Goal: Task Accomplishment & Management: Use online tool/utility

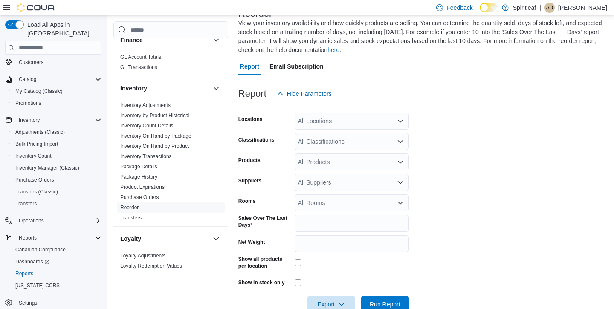
scroll to position [63, 0]
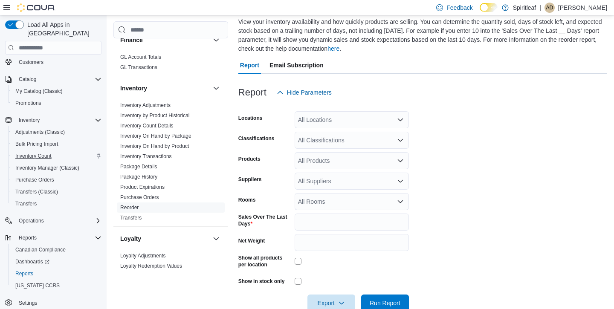
click at [42, 151] on span "Inventory Count" at bounding box center [33, 156] width 36 height 10
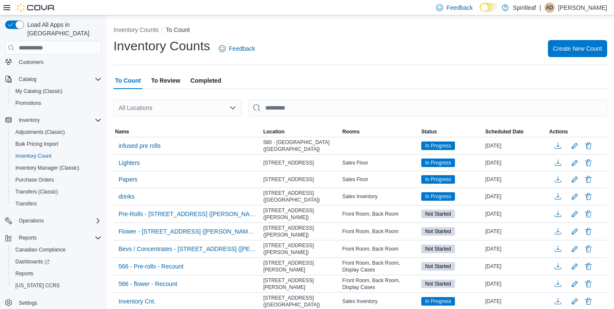
click at [198, 81] on span "Completed" at bounding box center [206, 80] width 31 height 17
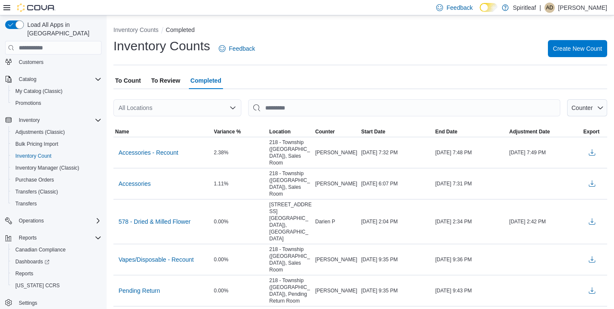
click at [167, 106] on div "All Locations" at bounding box center [177, 107] width 128 height 17
type input "***"
click at [168, 123] on span "580 - [GEOGRAPHIC_DATA] ([GEOGRAPHIC_DATA])" at bounding box center [227, 122] width 145 height 9
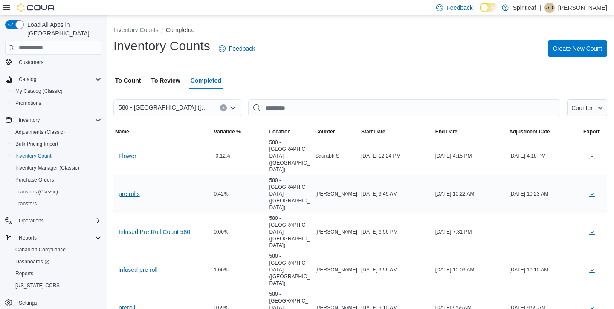
click at [132, 190] on span "pre rolls" at bounding box center [129, 194] width 21 height 9
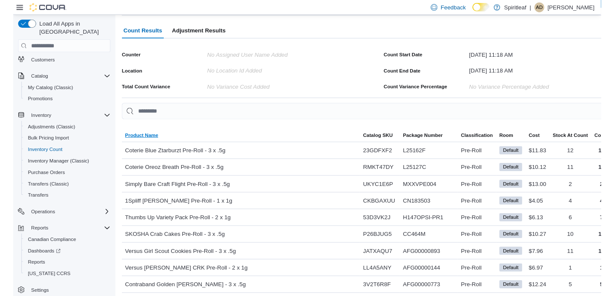
scroll to position [49, 0]
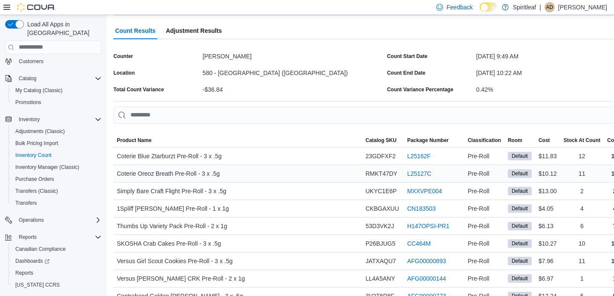
click at [258, 169] on div "Coterie Oreoz Breath Pre-Roll - 3 x .5g" at bounding box center [237, 173] width 249 height 17
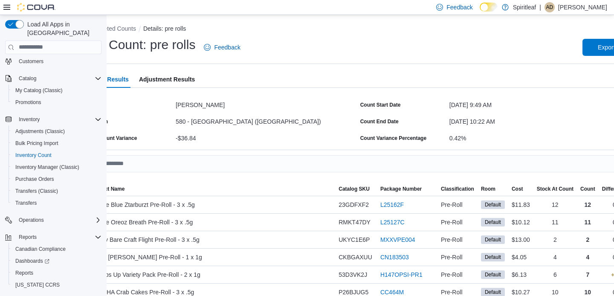
scroll to position [1, 27]
click at [229, 175] on div at bounding box center [359, 177] width 544 height 10
click at [43, 152] on span "Inventory Count" at bounding box center [33, 155] width 36 height 7
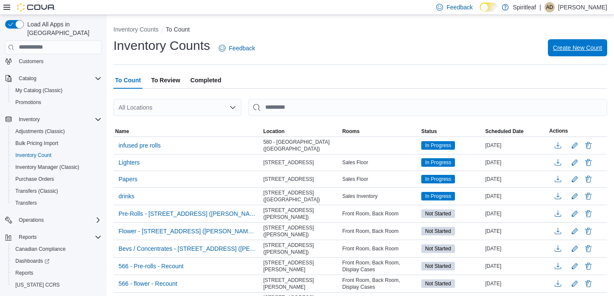
click at [584, 52] on span "Create New Count" at bounding box center [577, 47] width 49 height 17
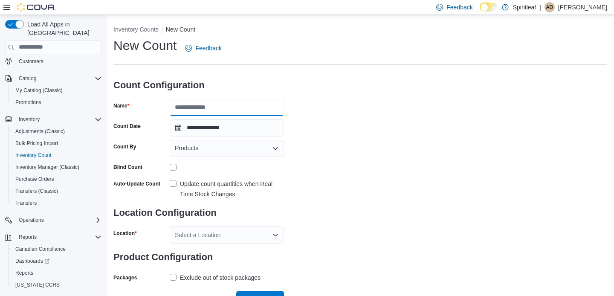
click at [215, 109] on input "Name" at bounding box center [227, 107] width 114 height 17
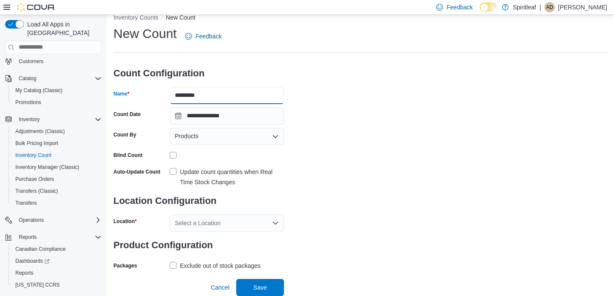
scroll to position [12, 0]
type input "*********"
click at [267, 136] on div "Products" at bounding box center [227, 136] width 114 height 17
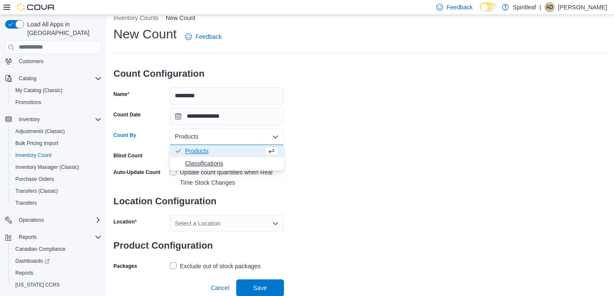
click at [205, 162] on span "Classifications" at bounding box center [232, 163] width 94 height 9
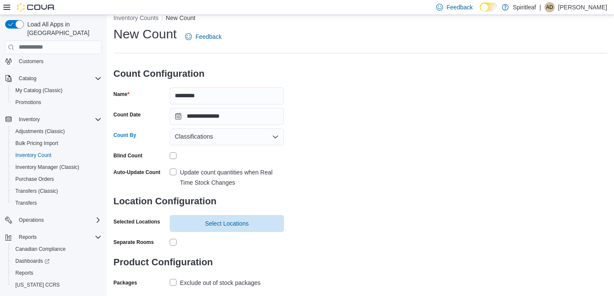
click at [204, 132] on span "Classifications" at bounding box center [194, 136] width 38 height 10
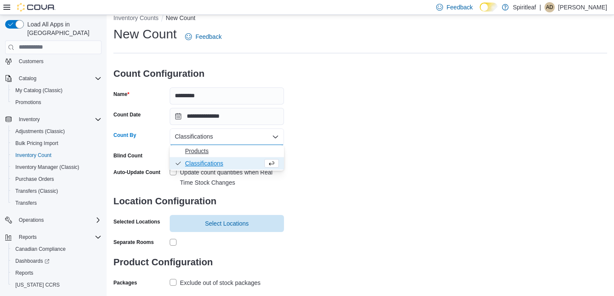
click at [194, 147] on span "Products" at bounding box center [232, 151] width 94 height 9
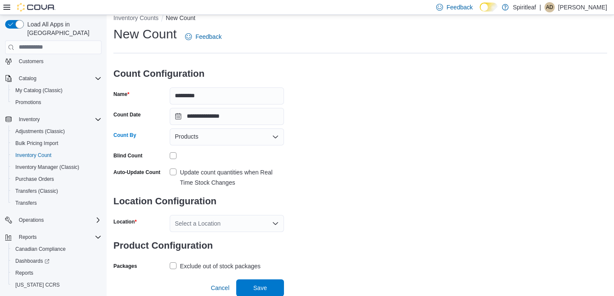
click at [175, 172] on label "Update count quantities when Real Time Stock Changes" at bounding box center [227, 177] width 114 height 20
click at [224, 213] on h3 "Location Configuration" at bounding box center [198, 201] width 171 height 27
click at [214, 223] on div "Select a Location" at bounding box center [227, 223] width 114 height 17
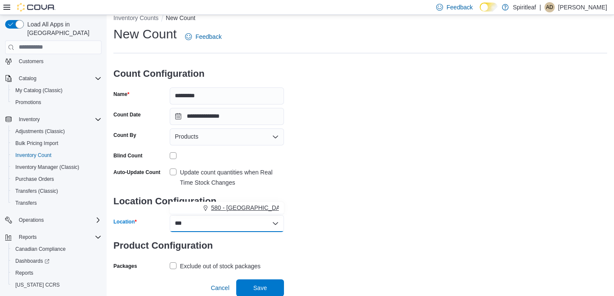
type input "***"
click at [244, 208] on span "580 - [GEOGRAPHIC_DATA] ([GEOGRAPHIC_DATA])" at bounding box center [283, 207] width 145 height 9
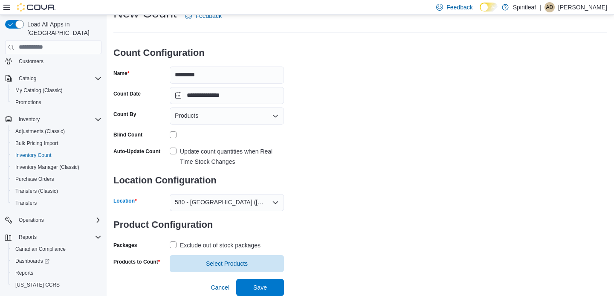
scroll to position [32, 0]
click at [213, 261] on span "Select Products" at bounding box center [227, 263] width 42 height 9
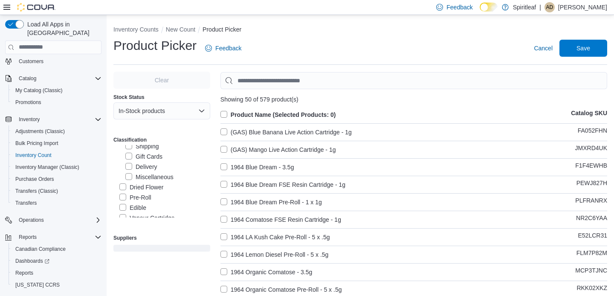
scroll to position [129, 0]
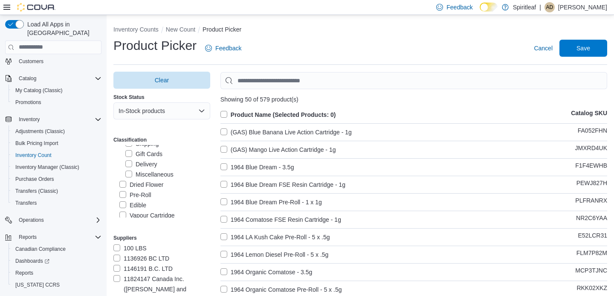
click at [120, 190] on label "Pre-Roll" at bounding box center [135, 195] width 32 height 10
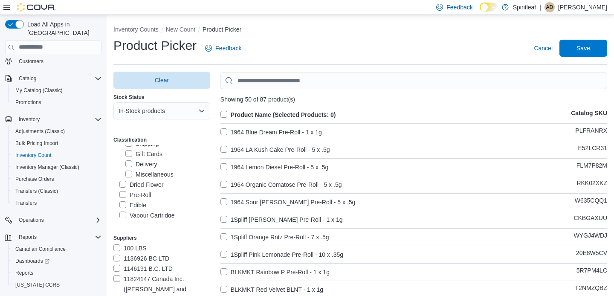
click at [225, 114] on label "Product Name (Selected Products: 0)" at bounding box center [278, 115] width 116 height 10
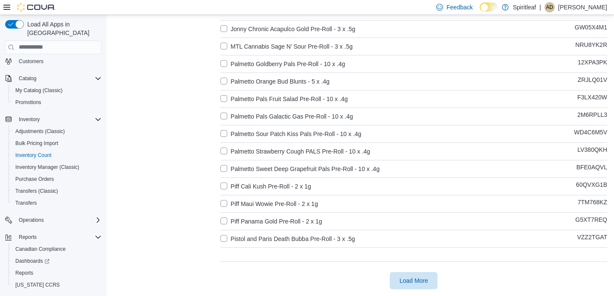
scroll to position [749, 0]
click at [413, 283] on span "Load More" at bounding box center [414, 281] width 29 height 9
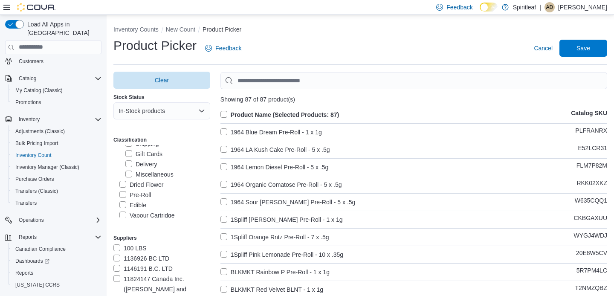
scroll to position [0, 0]
click at [588, 49] on span "Save" at bounding box center [583, 47] width 14 height 9
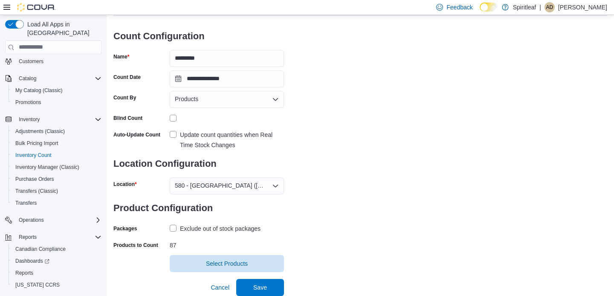
scroll to position [49, 0]
click at [261, 285] on span "Save" at bounding box center [260, 287] width 14 height 9
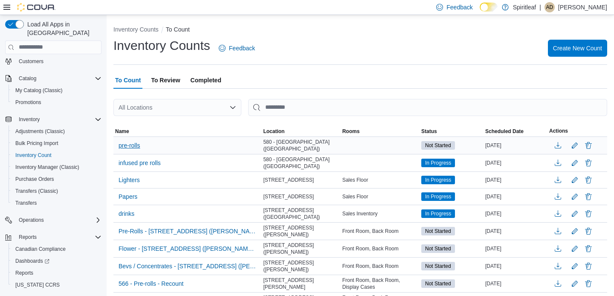
click at [134, 147] on span "pre-rolls" at bounding box center [130, 145] width 22 height 9
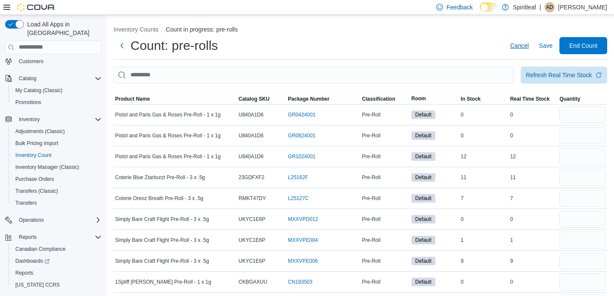
click at [514, 51] on span "Cancel" at bounding box center [519, 45] width 19 height 17
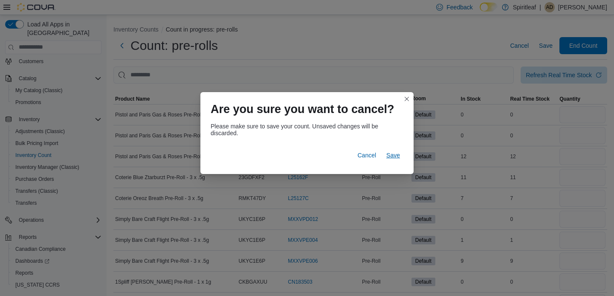
click at [393, 156] on span "Save" at bounding box center [393, 155] width 14 height 9
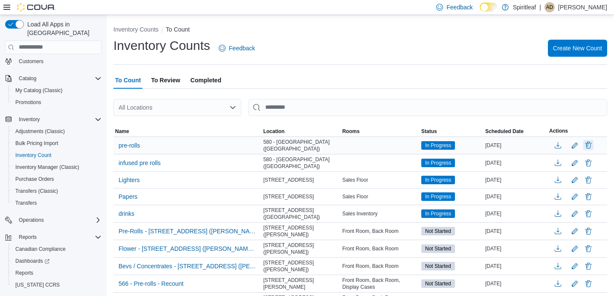
click at [590, 144] on button "Delete" at bounding box center [588, 145] width 10 height 10
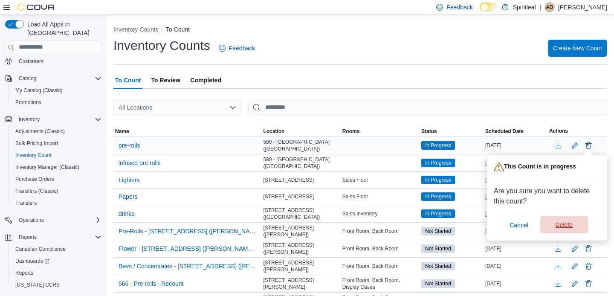
click at [558, 226] on span "Delete" at bounding box center [564, 224] width 17 height 9
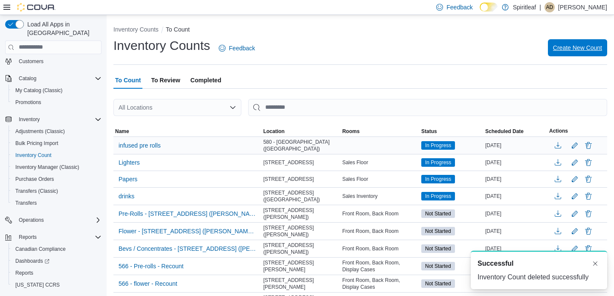
click at [563, 47] on span "Create New Count" at bounding box center [577, 47] width 49 height 9
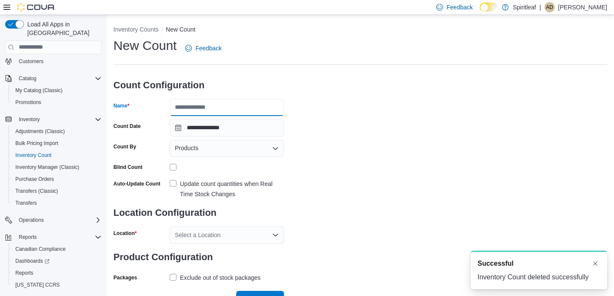
click at [212, 106] on input "Name" at bounding box center [227, 107] width 114 height 17
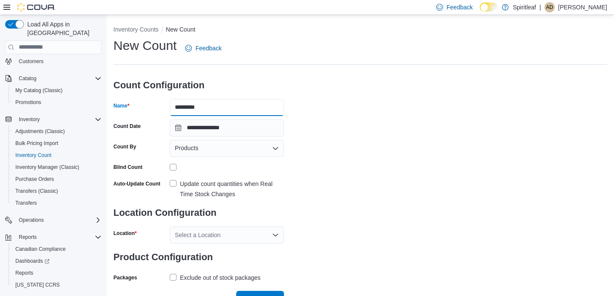
type input "*********"
click at [179, 180] on label "Update count quantities when Real Time Stock Changes" at bounding box center [227, 189] width 114 height 20
click at [171, 277] on label "Exclude out of stock packages" at bounding box center [215, 277] width 91 height 10
click at [230, 224] on h3 "Location Configuration" at bounding box center [198, 212] width 171 height 27
click at [222, 232] on div "Select a Location" at bounding box center [227, 234] width 114 height 17
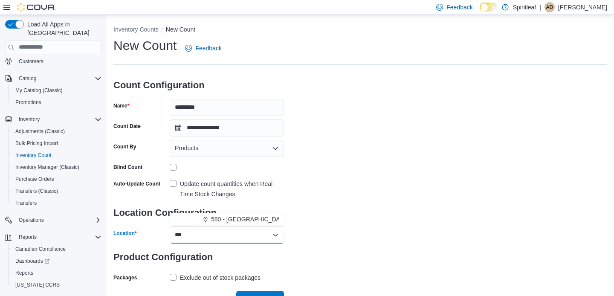
type input "***"
click at [225, 216] on span "580 - [GEOGRAPHIC_DATA] ([GEOGRAPHIC_DATA])" at bounding box center [283, 219] width 145 height 9
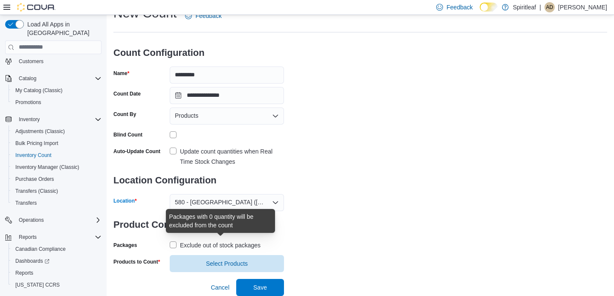
scroll to position [32, 0]
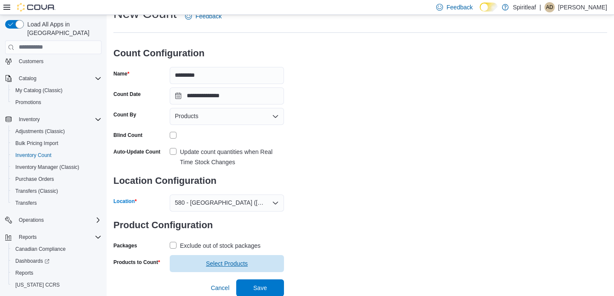
click at [238, 261] on span "Select Products" at bounding box center [227, 263] width 42 height 9
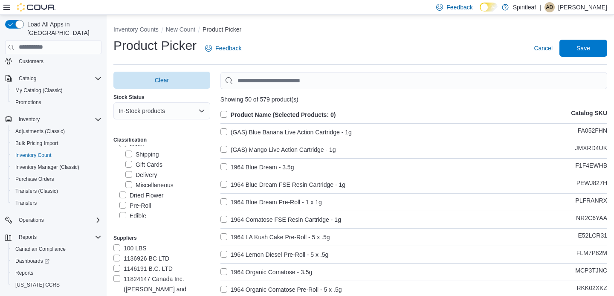
scroll to position [132, 0]
click at [124, 187] on label "Pre-Roll" at bounding box center [135, 192] width 32 height 10
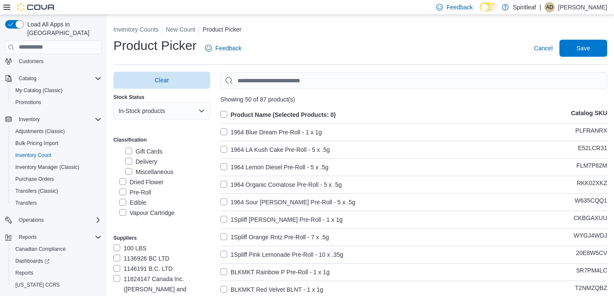
click at [226, 113] on label "Product Name (Selected Products: 0)" at bounding box center [278, 115] width 116 height 10
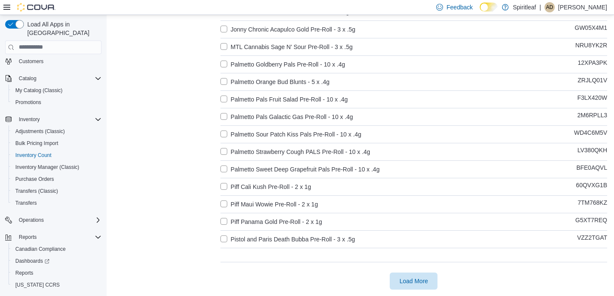
scroll to position [749, 0]
click at [410, 274] on span "Load More" at bounding box center [414, 280] width 38 height 17
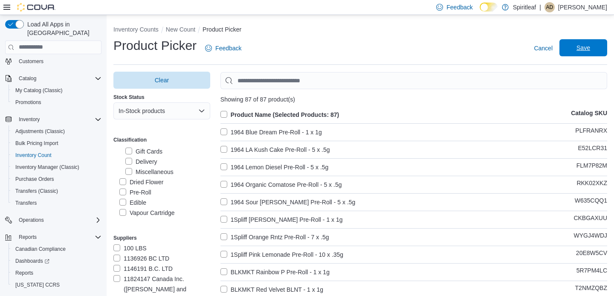
scroll to position [0, 0]
click at [586, 43] on span "Save" at bounding box center [584, 47] width 38 height 17
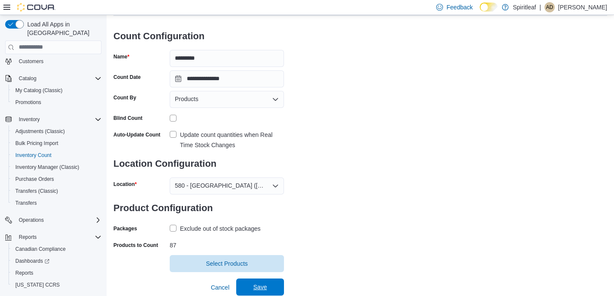
scroll to position [49, 0]
click at [266, 288] on span "Save" at bounding box center [260, 287] width 14 height 9
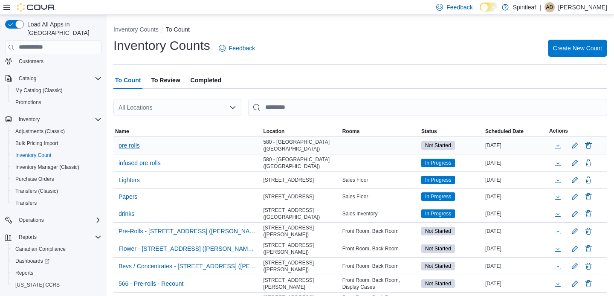
click at [132, 147] on span "pre rolls" at bounding box center [129, 145] width 21 height 9
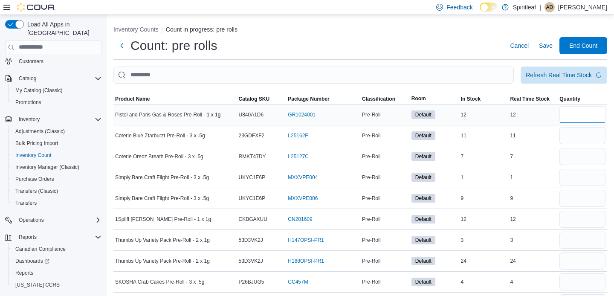
click at [582, 122] on input "number" at bounding box center [582, 114] width 46 height 17
type input "**"
click at [577, 141] on input "number" at bounding box center [582, 135] width 46 height 17
type input "**"
click at [578, 156] on input "number" at bounding box center [582, 156] width 46 height 17
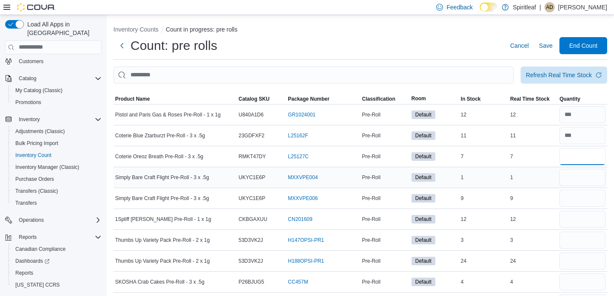
type input "*"
click at [572, 180] on input "number" at bounding box center [582, 177] width 46 height 17
type input "*"
click at [575, 196] on input "number" at bounding box center [582, 198] width 46 height 17
type input "*"
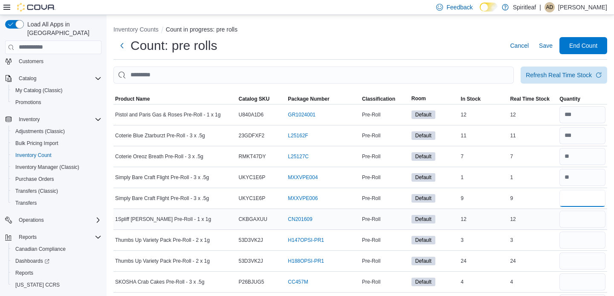
type input "*"
click at [573, 217] on input "number" at bounding box center [582, 219] width 46 height 17
type input "**"
click at [569, 234] on input "number" at bounding box center [582, 240] width 46 height 17
type input "*"
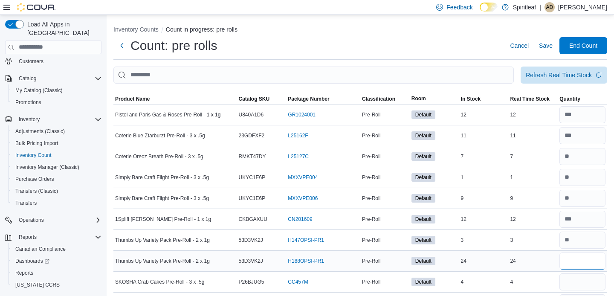
click at [570, 261] on input "number" at bounding box center [582, 260] width 46 height 17
type input "**"
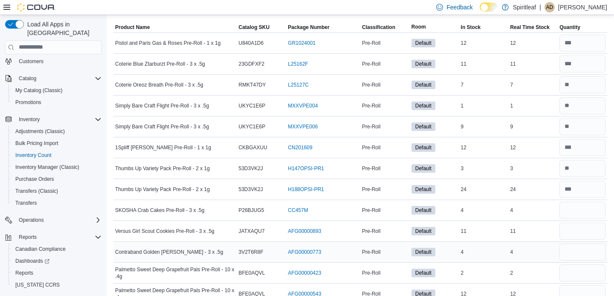
scroll to position [70, 0]
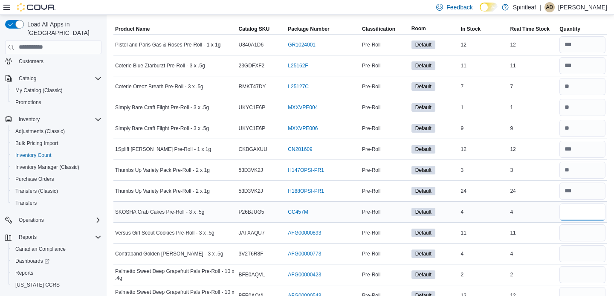
click at [566, 213] on input "number" at bounding box center [582, 211] width 46 height 17
type input "*"
click at [570, 229] on input "number" at bounding box center [582, 232] width 46 height 17
type input "**"
click at [574, 255] on input "number" at bounding box center [582, 253] width 46 height 17
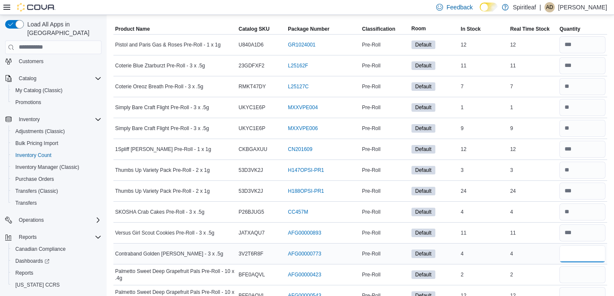
type input "*"
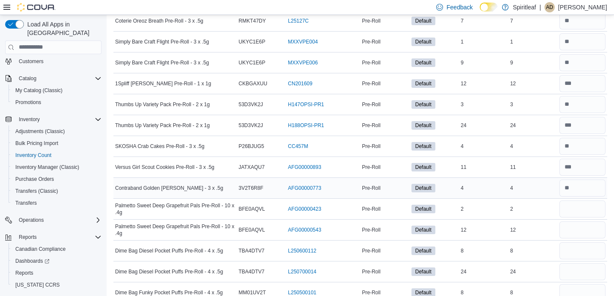
scroll to position [136, 0]
click at [566, 209] on input "number" at bounding box center [582, 208] width 46 height 17
type input "*"
click at [564, 234] on input "number" at bounding box center [582, 229] width 46 height 17
type input "**"
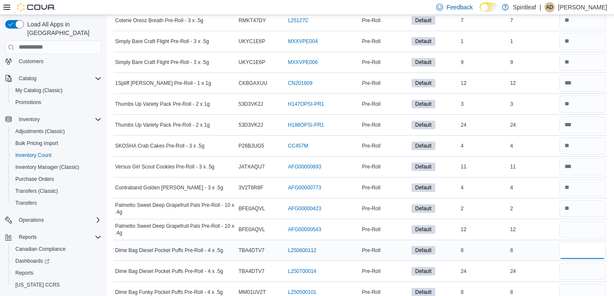
click at [563, 246] on input "number" at bounding box center [582, 250] width 46 height 17
type input "*"
click at [569, 265] on input "number" at bounding box center [582, 271] width 46 height 17
type input "*"
type input "**"
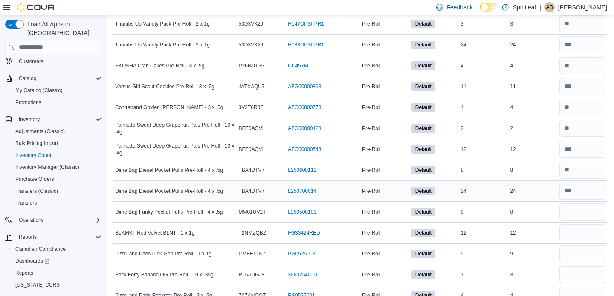
scroll to position [217, 0]
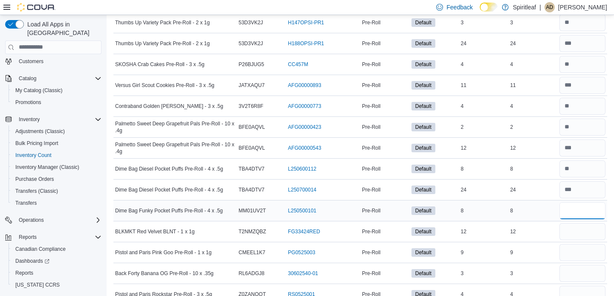
click at [575, 211] on input "number" at bounding box center [582, 210] width 46 height 17
type input "*"
click at [575, 232] on input "number" at bounding box center [582, 231] width 46 height 17
type input "**"
click at [574, 247] on input "number" at bounding box center [582, 252] width 46 height 17
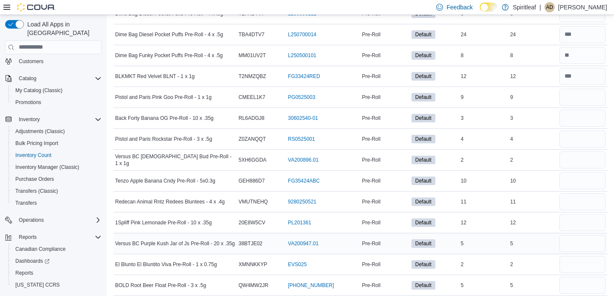
scroll to position [377, 0]
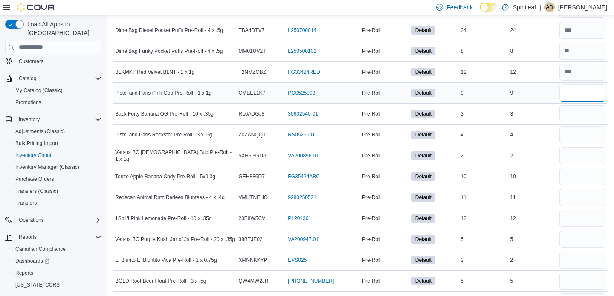
click at [576, 93] on input "number" at bounding box center [582, 92] width 46 height 17
type input "*"
click at [577, 108] on input "number" at bounding box center [582, 113] width 46 height 17
type input "*"
click at [584, 135] on input "number" at bounding box center [582, 134] width 46 height 17
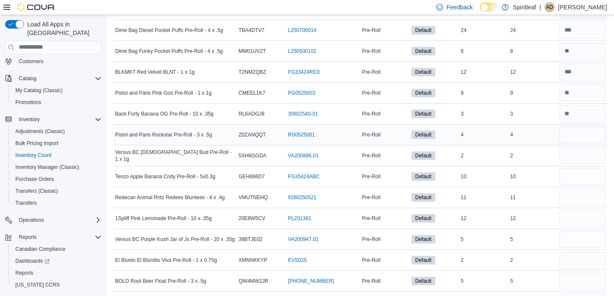
scroll to position [1659, 0]
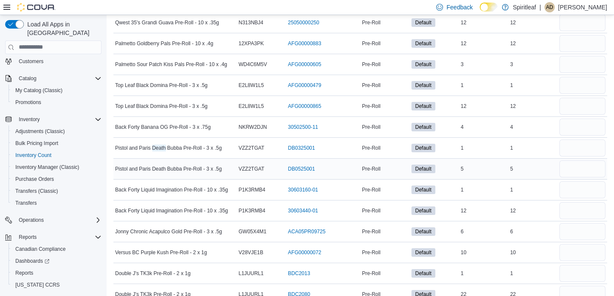
type input "*"
click at [574, 159] on div at bounding box center [582, 169] width 49 height 20
click at [574, 152] on input "number" at bounding box center [582, 147] width 46 height 17
type input "*"
click at [565, 178] on div at bounding box center [582, 169] width 49 height 20
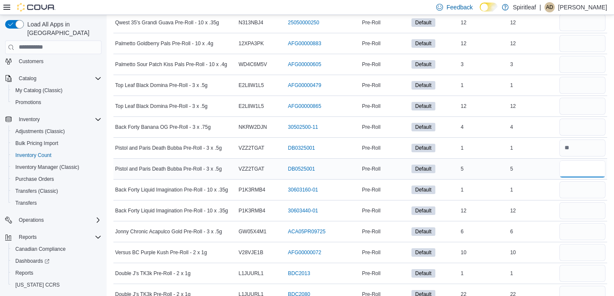
click at [569, 176] on input "number" at bounding box center [582, 168] width 46 height 17
type input "*"
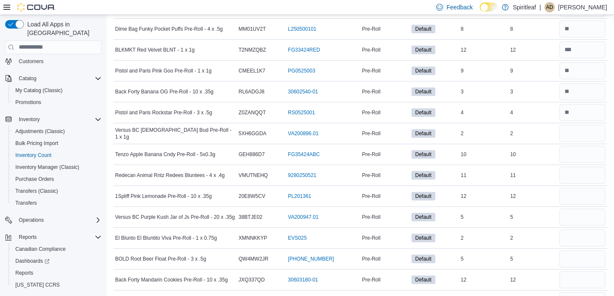
scroll to position [401, 0]
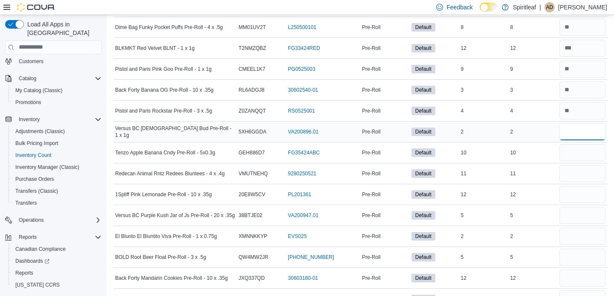
click at [572, 133] on input "number" at bounding box center [582, 131] width 46 height 17
type input "*"
click at [571, 156] on input "number" at bounding box center [582, 152] width 46 height 17
type input "**"
click at [570, 175] on input "number" at bounding box center [582, 173] width 46 height 17
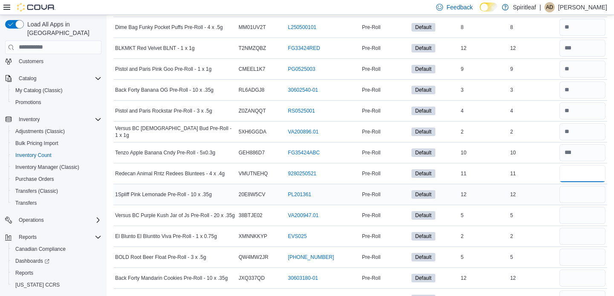
type input "**"
click at [563, 193] on input "number" at bounding box center [582, 194] width 46 height 17
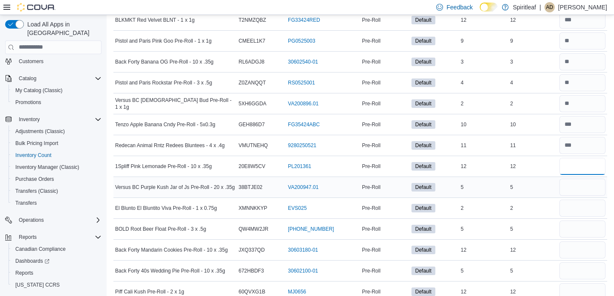
scroll to position [430, 0]
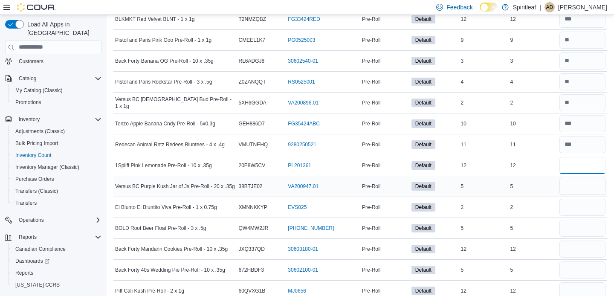
type input "**"
click at [564, 185] on input "number" at bounding box center [582, 186] width 46 height 17
type input "*"
click at [571, 203] on input "number" at bounding box center [582, 207] width 46 height 17
type input "*"
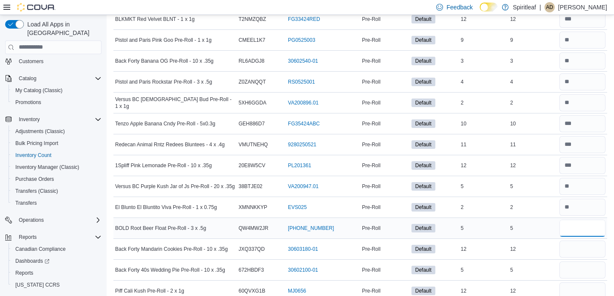
click at [571, 230] on input "number" at bounding box center [582, 228] width 46 height 17
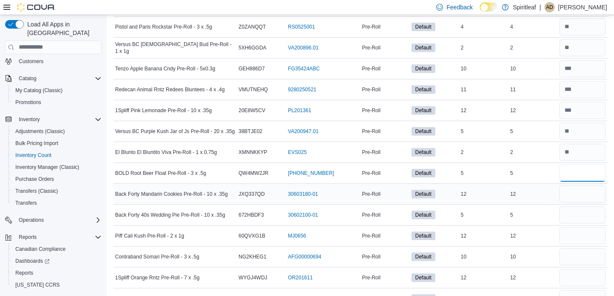
scroll to position [487, 0]
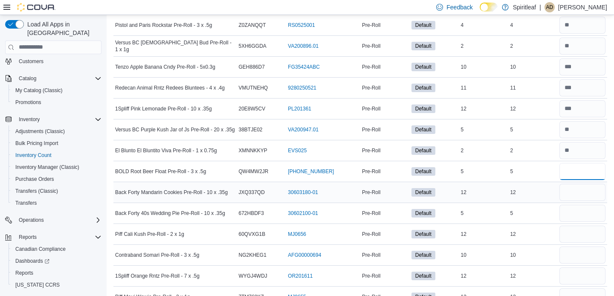
type input "*"
click at [571, 196] on input "number" at bounding box center [582, 192] width 46 height 17
type input "**"
click at [569, 215] on input "number" at bounding box center [582, 213] width 46 height 17
type input "*"
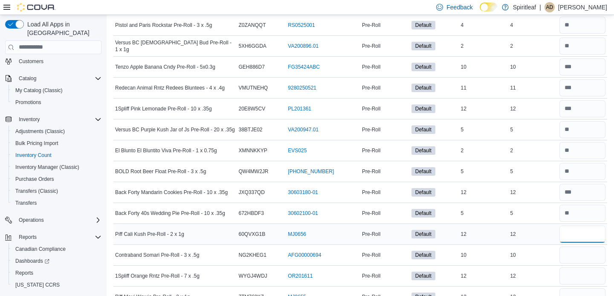
click at [583, 236] on input "number" at bounding box center [582, 234] width 46 height 17
type input "**"
click at [574, 252] on input "number" at bounding box center [582, 254] width 46 height 17
type input "**"
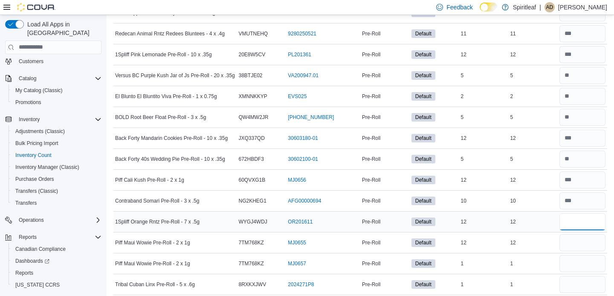
click at [566, 219] on input "number" at bounding box center [582, 221] width 46 height 17
type input "**"
click at [565, 240] on input "number" at bounding box center [582, 242] width 46 height 17
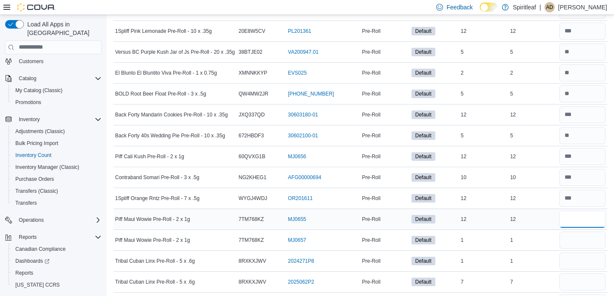
click at [572, 222] on input "number" at bounding box center [582, 219] width 46 height 17
type input "**"
click at [569, 240] on input "number" at bounding box center [582, 240] width 46 height 17
type input "*"
click at [568, 265] on input "number" at bounding box center [582, 260] width 46 height 17
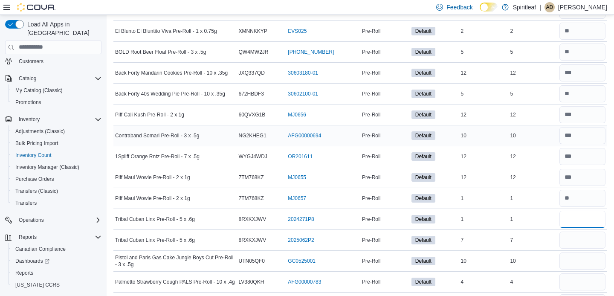
scroll to position [628, 0]
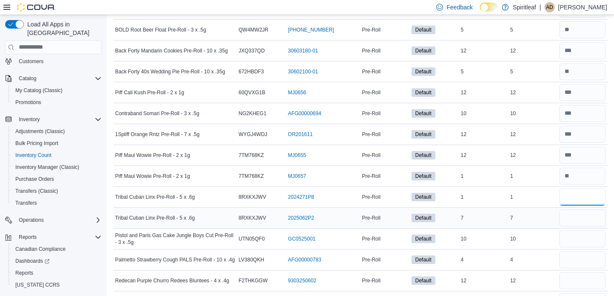
type input "*"
click at [588, 222] on input "number" at bounding box center [582, 217] width 46 height 17
type input "*"
click at [575, 243] on input "number" at bounding box center [582, 238] width 46 height 17
type input "**"
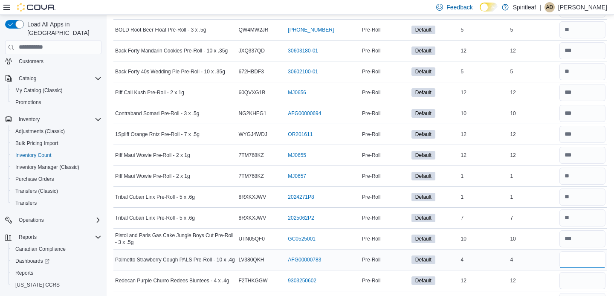
click at [570, 268] on input "number" at bounding box center [582, 259] width 46 height 17
click at [574, 263] on input "number" at bounding box center [582, 259] width 46 height 17
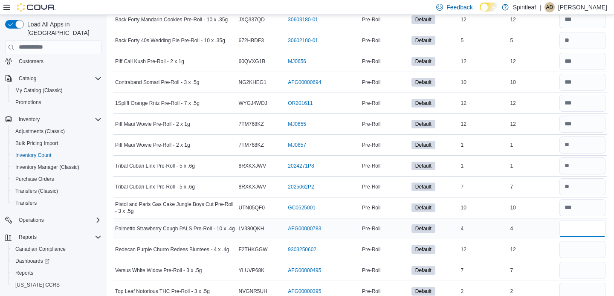
click at [574, 233] on input "number" at bounding box center [582, 228] width 46 height 17
type input "*"
click at [574, 251] on input "number" at bounding box center [582, 249] width 46 height 17
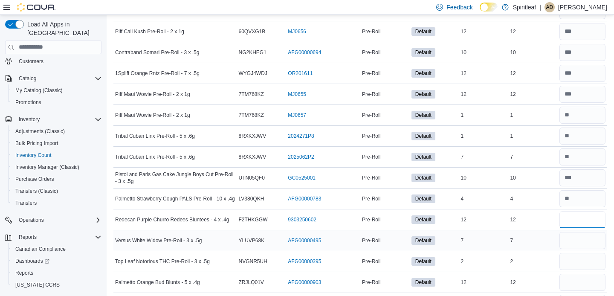
scroll to position [690, 0]
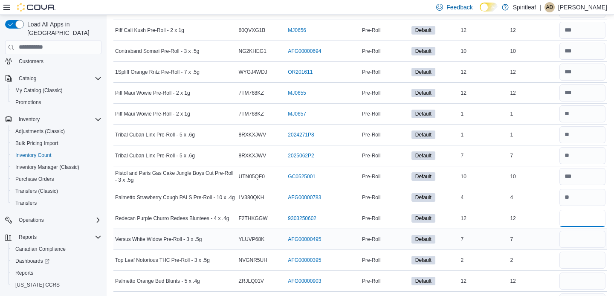
type input "**"
click at [568, 235] on input "number" at bounding box center [582, 239] width 46 height 17
type input "*"
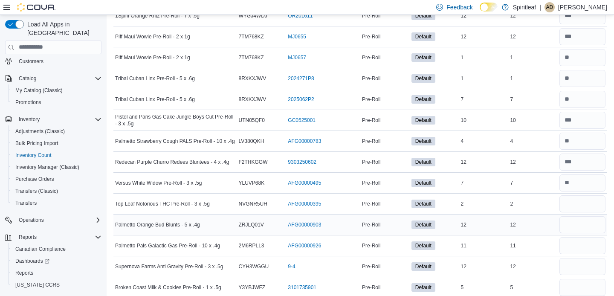
scroll to position [748, 0]
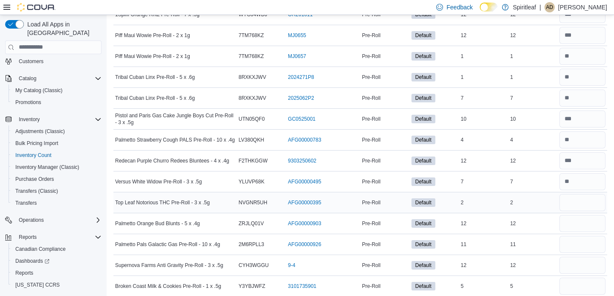
click at [559, 205] on div at bounding box center [582, 202] width 49 height 20
click at [573, 202] on input "number" at bounding box center [582, 202] width 46 height 17
type input "*"
click at [583, 226] on input "number" at bounding box center [582, 223] width 46 height 17
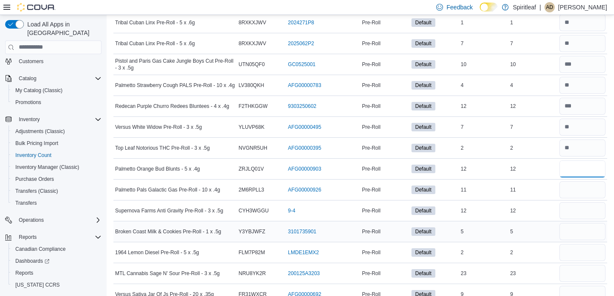
scroll to position [802, 0]
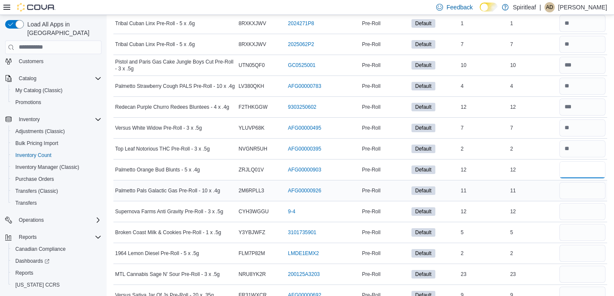
type input "**"
click at [574, 191] on input "number" at bounding box center [582, 190] width 46 height 17
type input "**"
click at [577, 207] on input "number" at bounding box center [582, 211] width 46 height 17
type input "**"
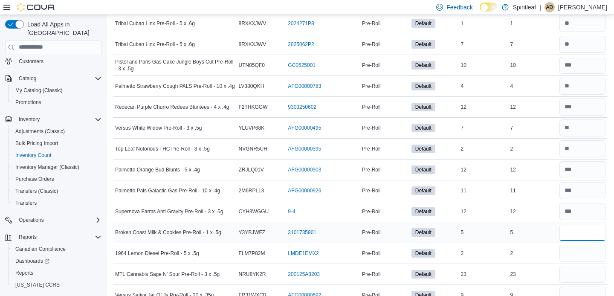
click at [576, 229] on input "number" at bounding box center [582, 232] width 46 height 17
type input "*"
click at [568, 248] on input "number" at bounding box center [582, 253] width 46 height 17
type input "*"
click at [571, 271] on input "number" at bounding box center [582, 274] width 46 height 17
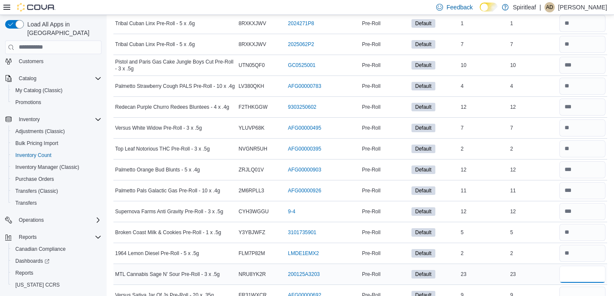
type input "**"
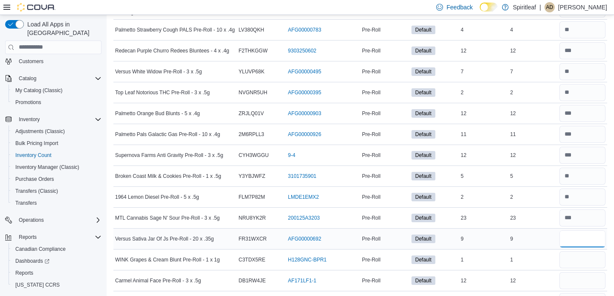
click at [566, 233] on input "number" at bounding box center [582, 238] width 46 height 17
type input "*"
click at [566, 251] on input "number" at bounding box center [582, 259] width 46 height 17
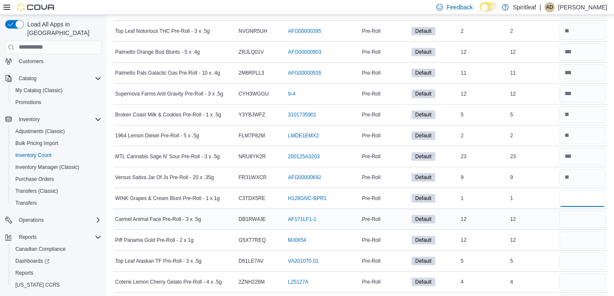
type input "*"
click at [573, 219] on input "number" at bounding box center [582, 219] width 46 height 17
type input "**"
click at [587, 249] on div at bounding box center [582, 240] width 49 height 20
click at [586, 238] on input "number" at bounding box center [582, 240] width 46 height 17
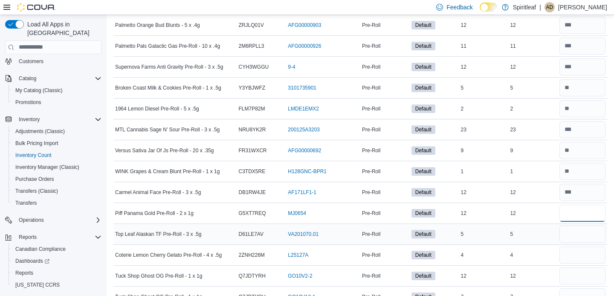
scroll to position [947, 0]
type input "**"
click at [575, 229] on input "number" at bounding box center [582, 233] width 46 height 17
type input "*"
click at [570, 249] on input "number" at bounding box center [582, 254] width 46 height 17
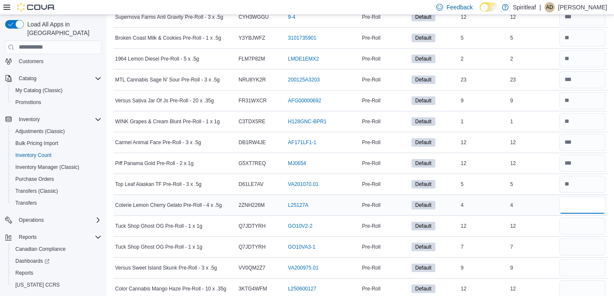
scroll to position [1000, 0]
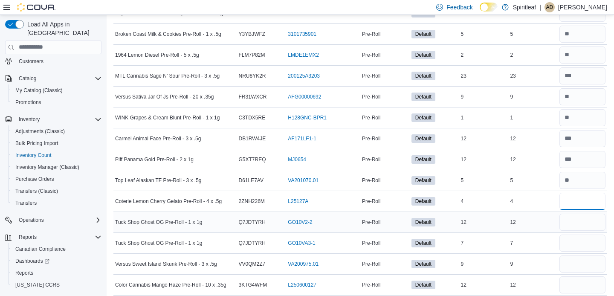
type input "*"
click at [564, 229] on input "number" at bounding box center [582, 222] width 46 height 17
type input "**"
click at [575, 242] on input "number" at bounding box center [582, 243] width 46 height 17
type input "*"
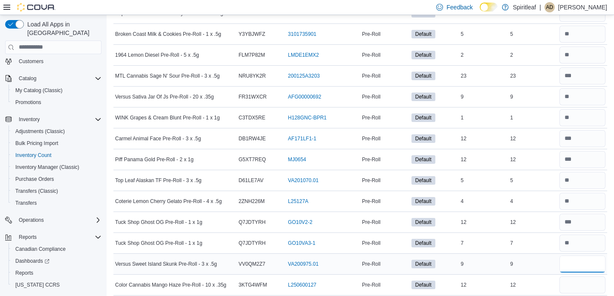
click at [562, 266] on input "number" at bounding box center [582, 263] width 46 height 17
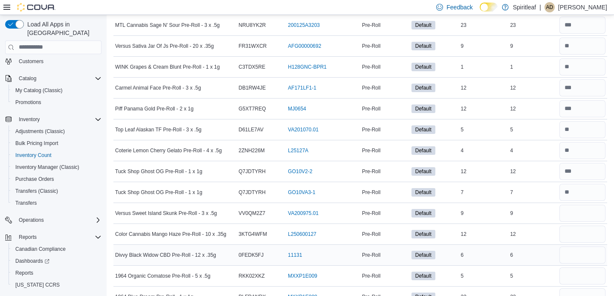
scroll to position [1052, 0]
click at [577, 214] on input "number" at bounding box center [582, 212] width 46 height 17
type input "*"
click at [573, 228] on input "number" at bounding box center [582, 233] width 46 height 17
type input "**"
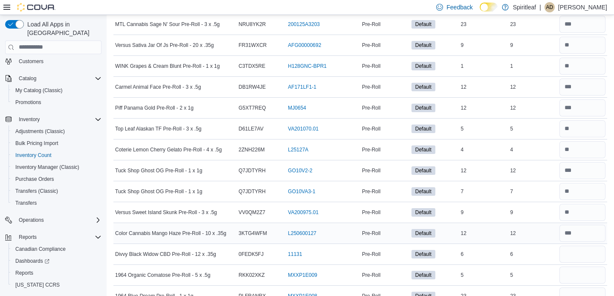
scroll to position [1090, 0]
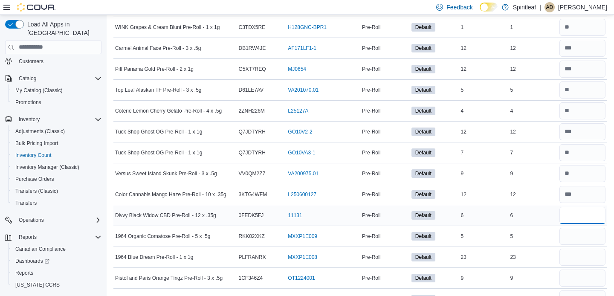
click at [577, 211] on input "number" at bounding box center [582, 215] width 46 height 17
type input "*"
click at [577, 234] on input "number" at bounding box center [582, 236] width 46 height 17
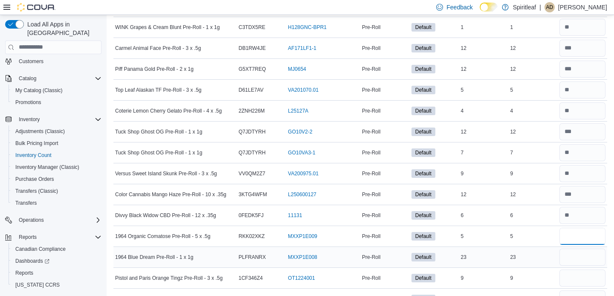
type input "*"
click at [581, 256] on input "number" at bounding box center [582, 257] width 46 height 17
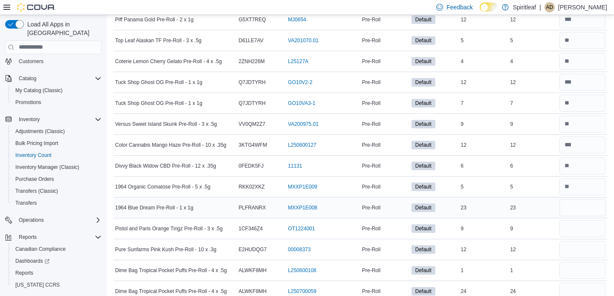
scroll to position [1139, 0]
click at [579, 218] on div at bounding box center [582, 208] width 49 height 20
click at [582, 212] on input "number" at bounding box center [582, 208] width 46 height 17
type input "**"
click at [574, 237] on input "number" at bounding box center [582, 229] width 46 height 17
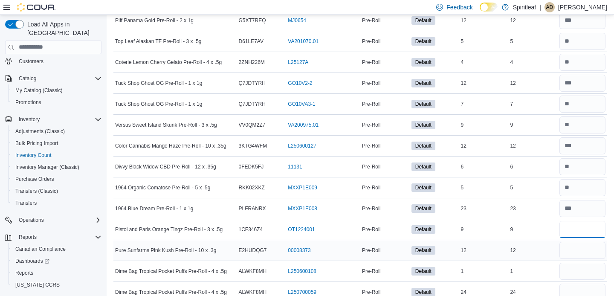
type input "*"
click at [583, 254] on input "number" at bounding box center [582, 250] width 46 height 17
type input "**"
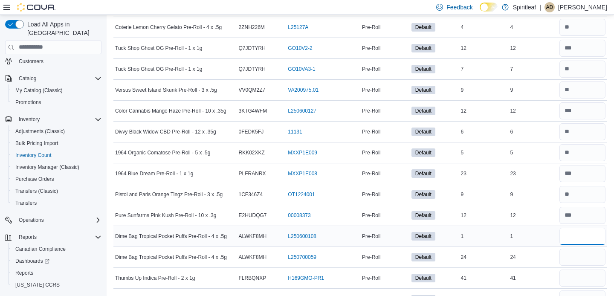
click at [567, 240] on input "number" at bounding box center [582, 236] width 46 height 17
type input "*"
click at [568, 261] on input "number" at bounding box center [582, 257] width 46 height 17
type input "**"
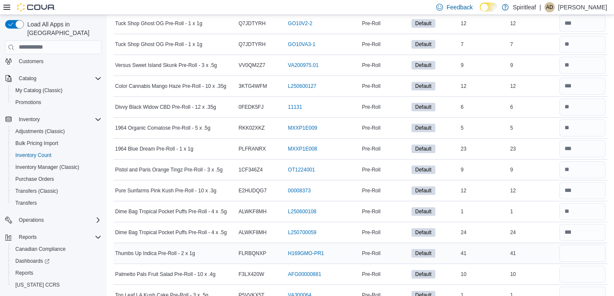
scroll to position [1198, 0]
click at [568, 255] on input "number" at bounding box center [582, 254] width 46 height 17
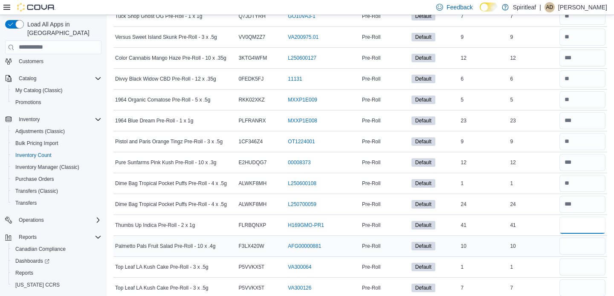
scroll to position [1242, 0]
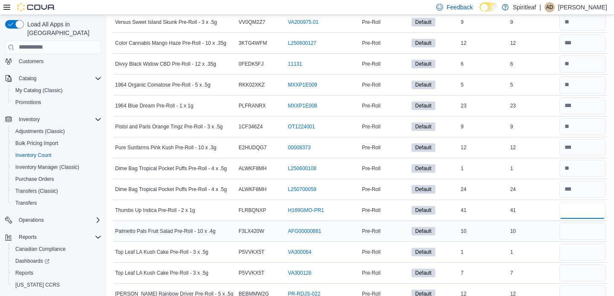
type input "**"
click at [576, 234] on input "number" at bounding box center [582, 231] width 46 height 17
type input "**"
click at [578, 252] on input "number" at bounding box center [582, 251] width 46 height 17
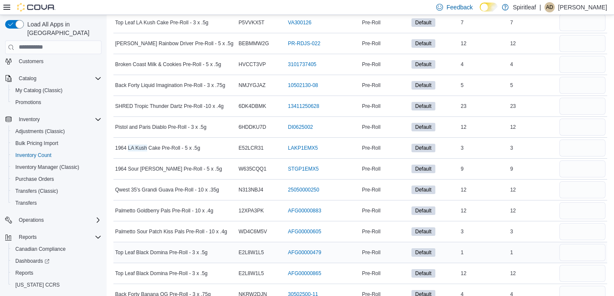
scroll to position [1490, 0]
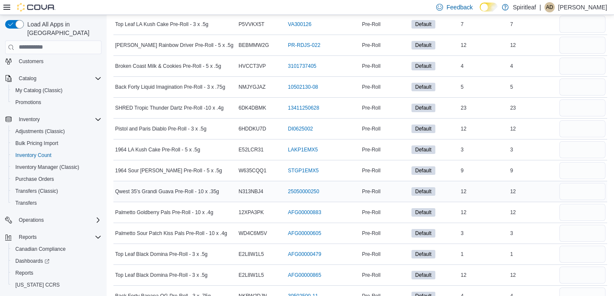
click at [505, 184] on td "In Stock 12" at bounding box center [483, 191] width 49 height 21
click at [575, 149] on input "number" at bounding box center [582, 149] width 46 height 17
type input "*"
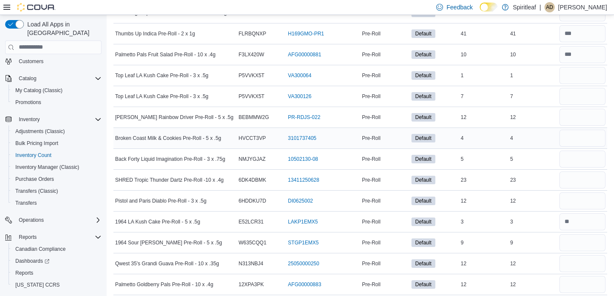
scroll to position [1418, 0]
click at [579, 70] on input "number" at bounding box center [582, 75] width 46 height 17
type input "*"
click at [574, 97] on input "number" at bounding box center [582, 96] width 46 height 17
type input "*"
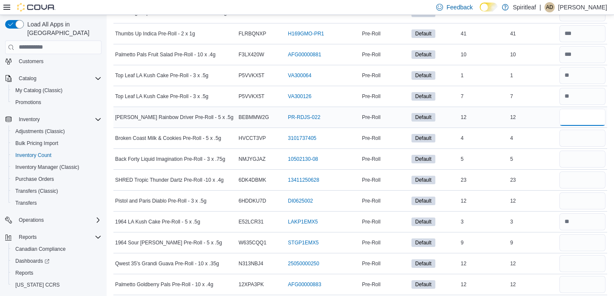
click at [572, 113] on input "number" at bounding box center [582, 117] width 46 height 17
type input "**"
click at [572, 137] on input "number" at bounding box center [582, 138] width 46 height 17
type input "*"
click at [572, 161] on input "number" at bounding box center [582, 159] width 46 height 17
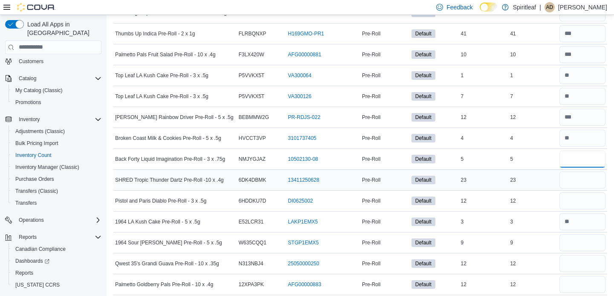
type input "*"
click at [580, 176] on input "number" at bounding box center [582, 179] width 46 height 17
type input "**"
click at [576, 196] on input "number" at bounding box center [582, 200] width 46 height 17
type input "**"
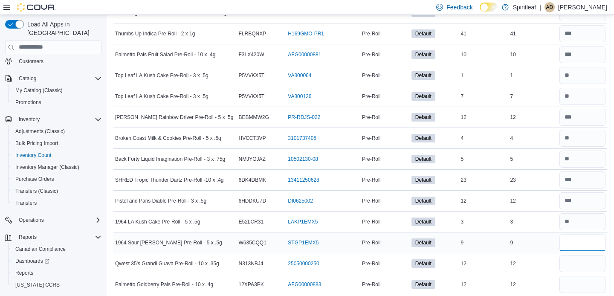
click at [572, 242] on input "number" at bounding box center [582, 242] width 46 height 17
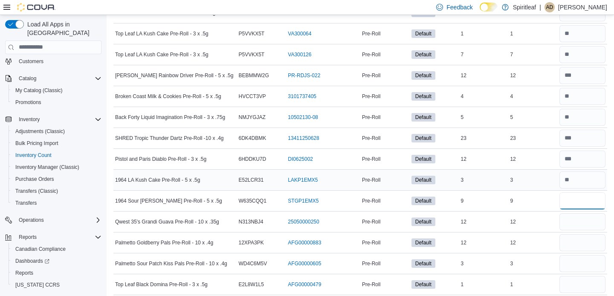
scroll to position [1461, 0]
type input "*"
click at [569, 217] on input "number" at bounding box center [582, 220] width 46 height 17
type input "**"
click at [568, 241] on input "number" at bounding box center [582, 241] width 46 height 17
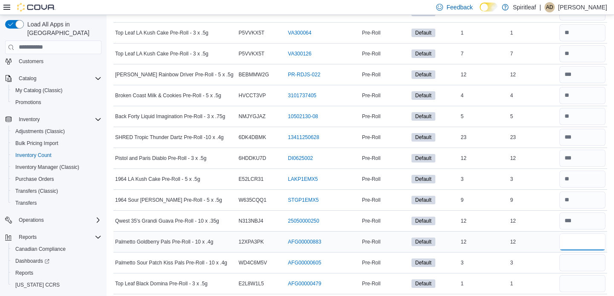
type input "**"
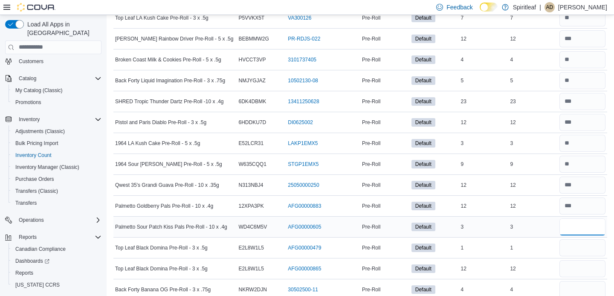
click at [560, 229] on input "number" at bounding box center [582, 226] width 46 height 17
type input "*"
click at [560, 249] on input "number" at bounding box center [582, 247] width 46 height 17
click at [541, 243] on div "1" at bounding box center [532, 248] width 49 height 10
click at [561, 243] on input "number" at bounding box center [582, 247] width 46 height 17
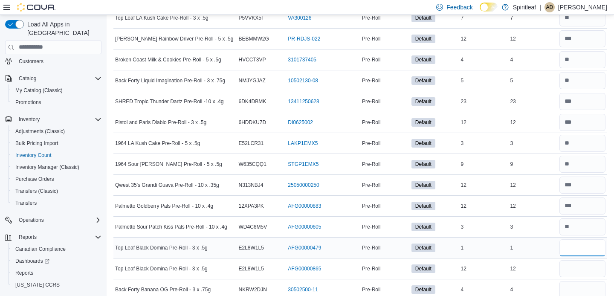
click at [562, 243] on input "number" at bounding box center [582, 247] width 46 height 17
type input "*"
click at [578, 266] on input "number" at bounding box center [582, 268] width 46 height 17
type input "**"
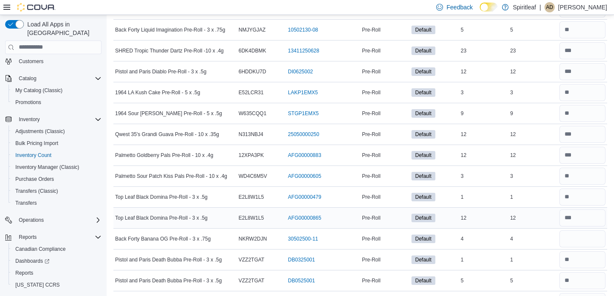
scroll to position [1547, 0]
click at [573, 236] on input "number" at bounding box center [582, 239] width 46 height 17
type input "*"
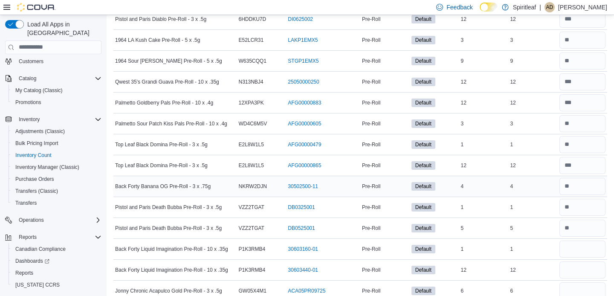
scroll to position [1601, 0]
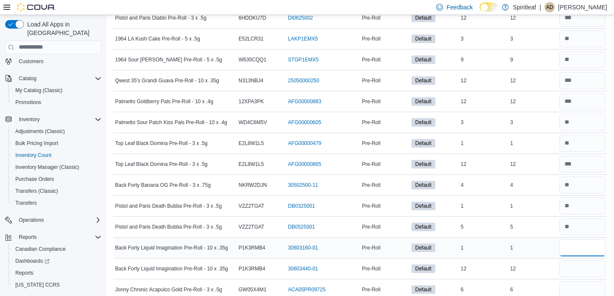
click at [579, 245] on input "number" at bounding box center [582, 247] width 46 height 17
type input "*"
click at [590, 266] on input "number" at bounding box center [582, 268] width 46 height 17
type input "**"
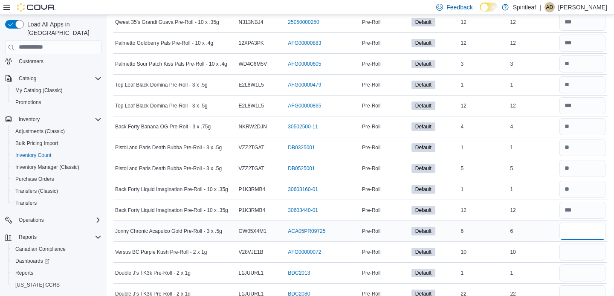
click at [579, 235] on input "number" at bounding box center [582, 231] width 46 height 17
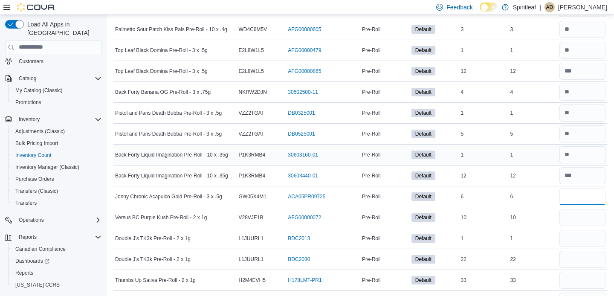
scroll to position [1699, 0]
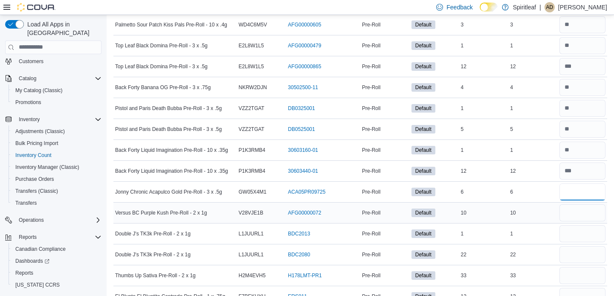
type input "*"
click at [593, 213] on input "number" at bounding box center [582, 212] width 46 height 17
type input "*"
type input "**"
click at [599, 240] on input "number" at bounding box center [582, 233] width 46 height 17
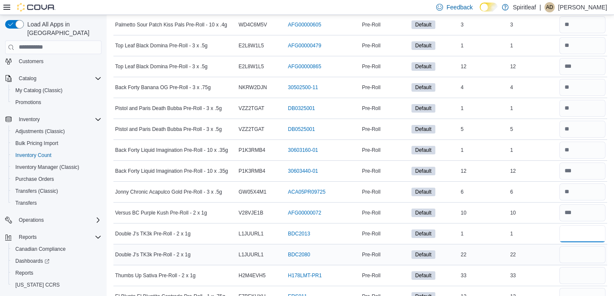
type input "*"
click at [583, 252] on input "number" at bounding box center [582, 254] width 46 height 17
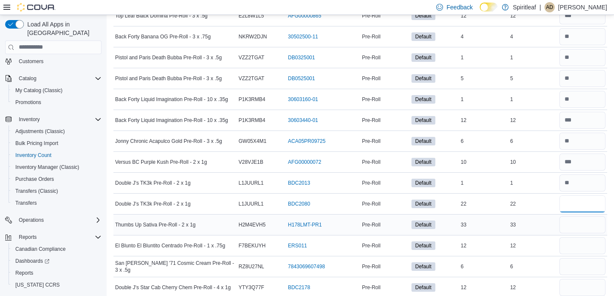
type input "**"
click at [567, 234] on div at bounding box center [582, 224] width 49 height 20
click at [575, 225] on input "number" at bounding box center [582, 224] width 46 height 17
type input "**"
click at [568, 244] on input "number" at bounding box center [582, 245] width 46 height 17
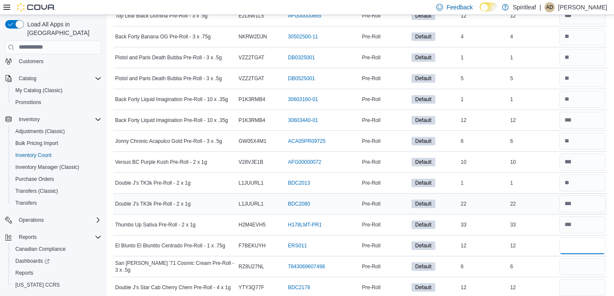
scroll to position [1788, 0]
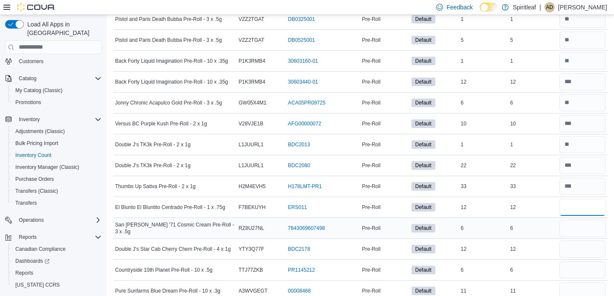
type input "**"
click at [576, 232] on input "number" at bounding box center [582, 228] width 46 height 17
type input "*"
click at [568, 254] on input "number" at bounding box center [582, 248] width 46 height 17
type input "**"
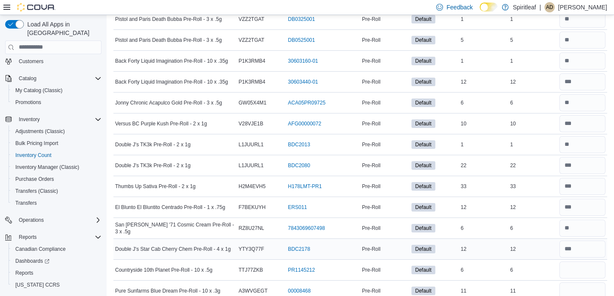
scroll to position [1815, 0]
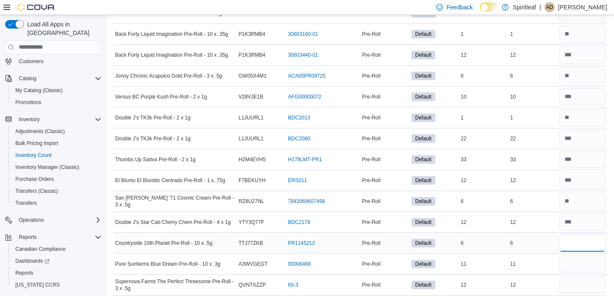
click at [575, 247] on input "number" at bounding box center [582, 243] width 46 height 17
click at [573, 268] on input "number" at bounding box center [582, 263] width 46 height 17
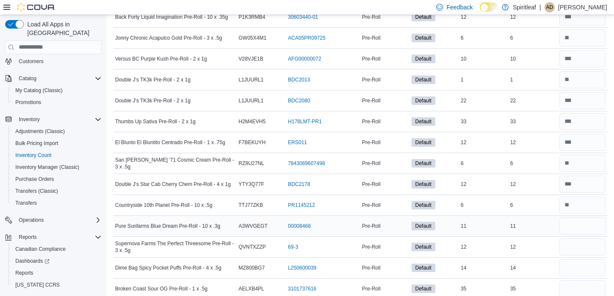
scroll to position [1858, 0]
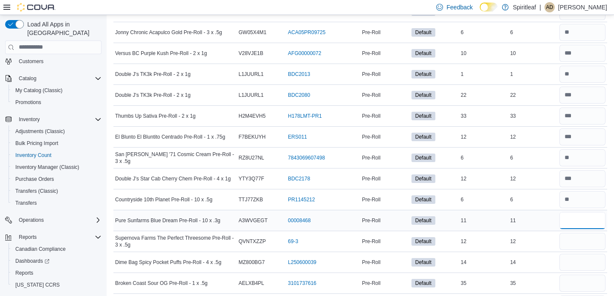
click at [571, 220] on input "number" at bounding box center [582, 220] width 46 height 17
click at [571, 242] on input "number" at bounding box center [582, 241] width 46 height 17
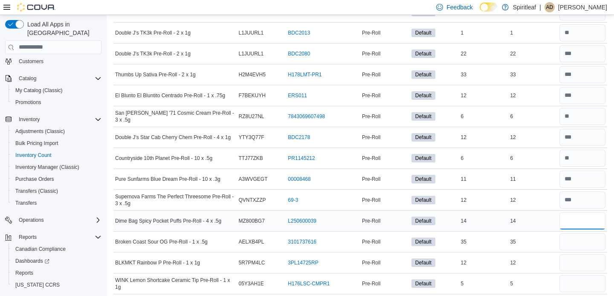
click at [569, 223] on input "number" at bounding box center [582, 220] width 46 height 17
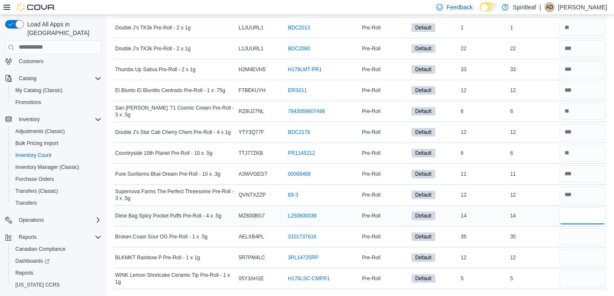
scroll to position [1905, 0]
click at [592, 243] on input "number" at bounding box center [582, 236] width 46 height 17
click at [590, 261] on input "number" at bounding box center [582, 257] width 46 height 17
click at [574, 276] on input "number" at bounding box center [582, 278] width 46 height 17
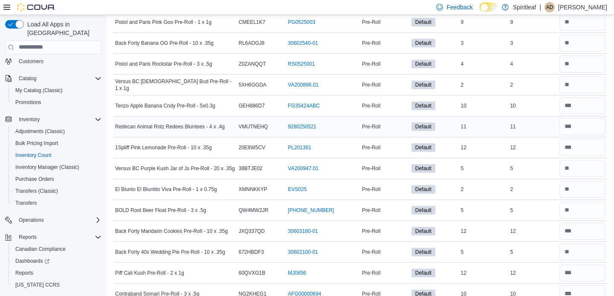
scroll to position [449, 0]
click at [582, 251] on input "number" at bounding box center [582, 251] width 46 height 17
click at [541, 258] on td "Real Time Stock 5" at bounding box center [532, 250] width 49 height 21
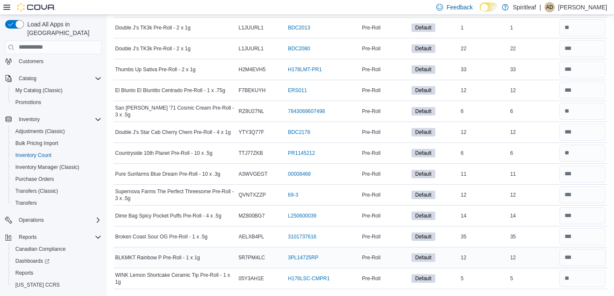
scroll to position [1905, 0]
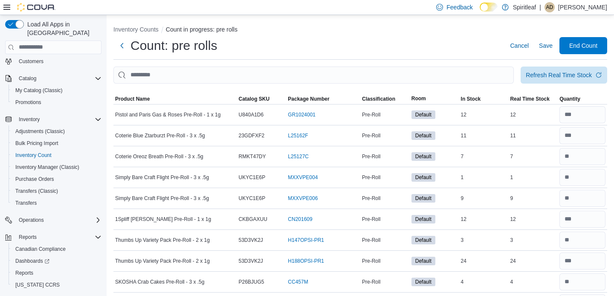
scroll to position [0, 0]
click at [572, 200] on input "number" at bounding box center [582, 198] width 46 height 17
click at [574, 199] on input "number" at bounding box center [582, 198] width 46 height 17
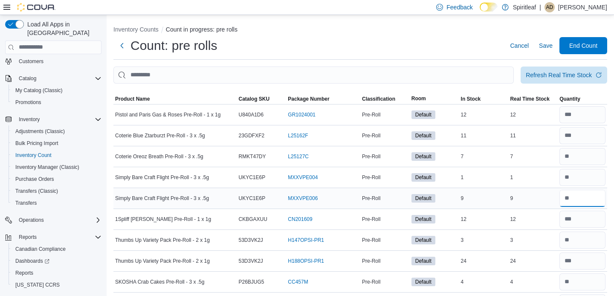
click at [579, 197] on input "number" at bounding box center [582, 198] width 46 height 17
click at [573, 201] on input "number" at bounding box center [582, 198] width 46 height 17
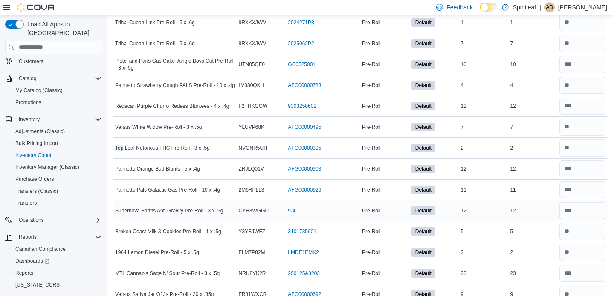
scroll to position [1032, 0]
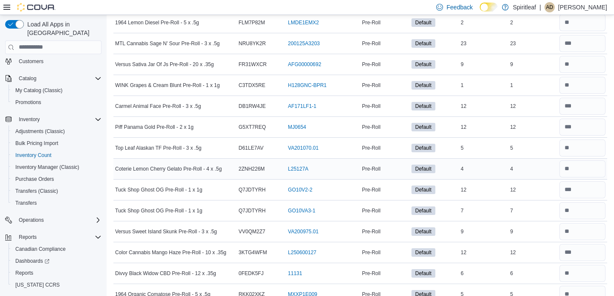
click at [543, 159] on td "Real Time Stock 4" at bounding box center [532, 168] width 49 height 21
click at [577, 149] on input "number" at bounding box center [582, 147] width 46 height 17
click at [556, 156] on td "Real Time Stock 5" at bounding box center [532, 147] width 49 height 21
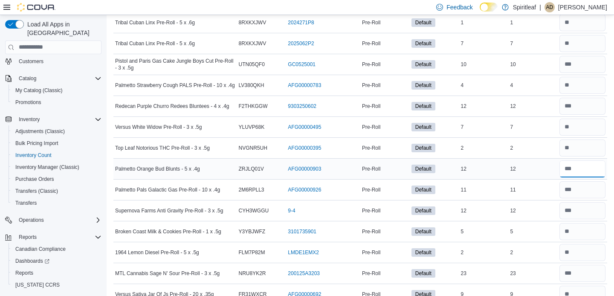
click at [588, 161] on input "number" at bounding box center [582, 168] width 46 height 17
click at [588, 157] on div at bounding box center [582, 148] width 49 height 20
click at [585, 150] on input "number" at bounding box center [582, 147] width 46 height 17
click at [507, 130] on div "7" at bounding box center [483, 127] width 49 height 10
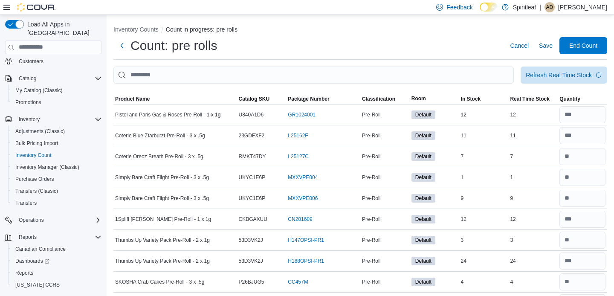
scroll to position [0, 0]
click at [582, 44] on span "End Count" at bounding box center [583, 45] width 28 height 9
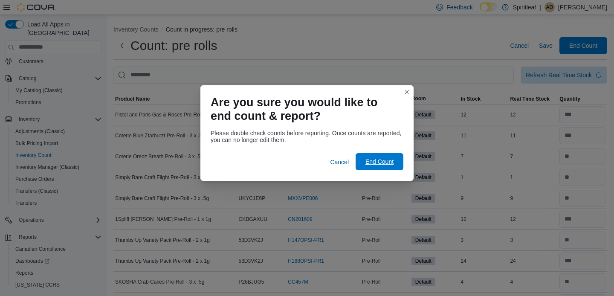
click at [377, 162] on span "End Count" at bounding box center [379, 161] width 28 height 9
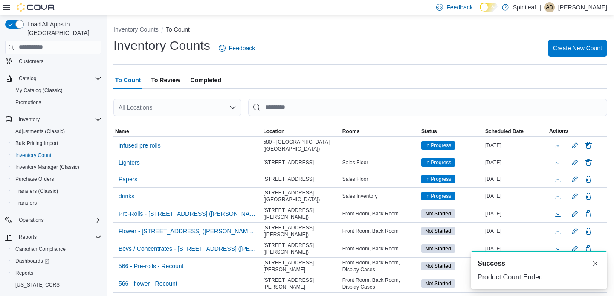
click at [172, 79] on span "To Review" at bounding box center [165, 80] width 29 height 17
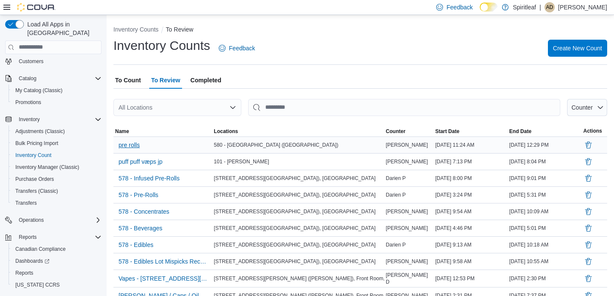
click at [134, 142] on span "pre rolls" at bounding box center [129, 145] width 21 height 9
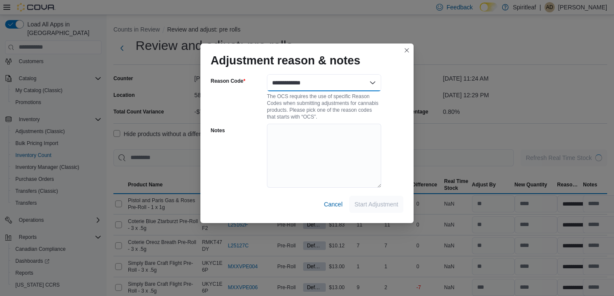
click at [348, 87] on select "**********" at bounding box center [324, 82] width 114 height 17
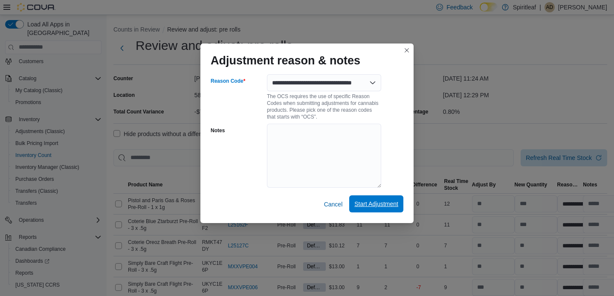
click at [366, 200] on span "Start Adjustment" at bounding box center [376, 204] width 44 height 9
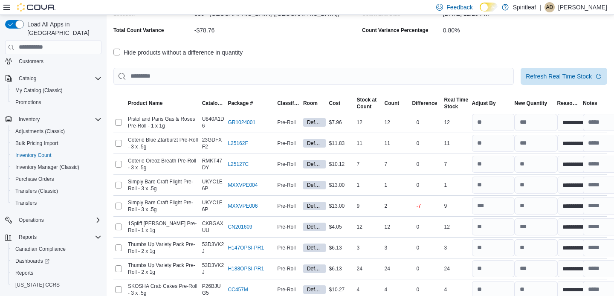
scroll to position [81, 0]
click at [496, 204] on input "number" at bounding box center [493, 206] width 43 height 17
click at [475, 53] on div "Hide products without a difference in quantity" at bounding box center [360, 53] width 494 height 10
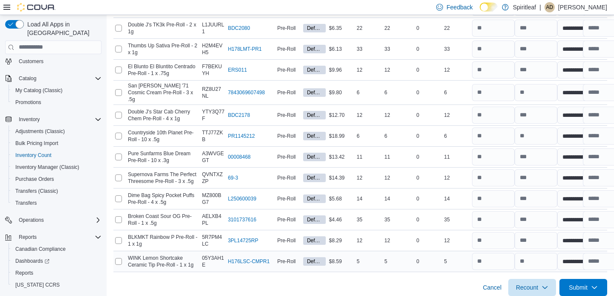
scroll to position [2028, 0]
click at [544, 284] on icon "button" at bounding box center [545, 287] width 7 height 7
drag, startPoint x: 417, startPoint y: 281, endPoint x: 418, endPoint y: 266, distance: 14.9
click at [417, 281] on div "Cancel Recount Submit" at bounding box center [360, 284] width 494 height 24
click at [534, 279] on span "Recount" at bounding box center [532, 287] width 38 height 17
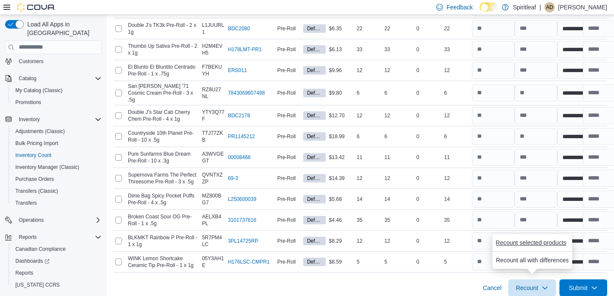
click at [525, 245] on span "Recount selected products" at bounding box center [531, 242] width 71 height 9
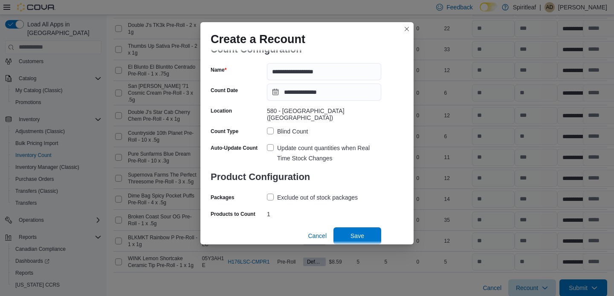
scroll to position [23, 0]
click at [364, 231] on span "Save" at bounding box center [358, 235] width 14 height 9
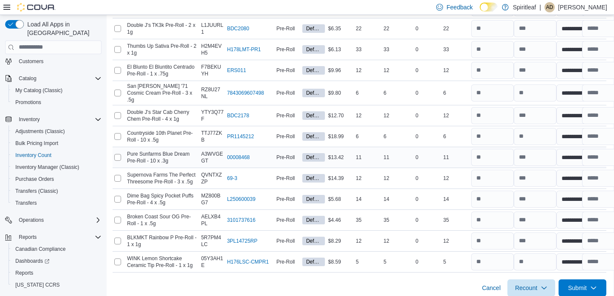
scroll to position [115, 1]
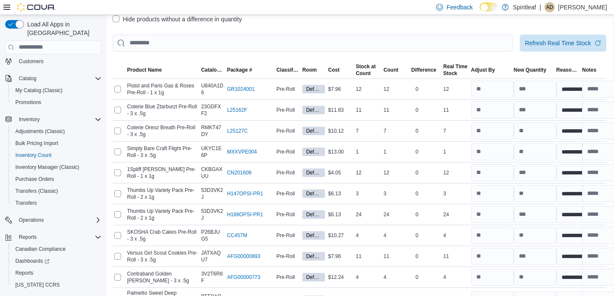
click at [481, 32] on div at bounding box center [360, 29] width 494 height 10
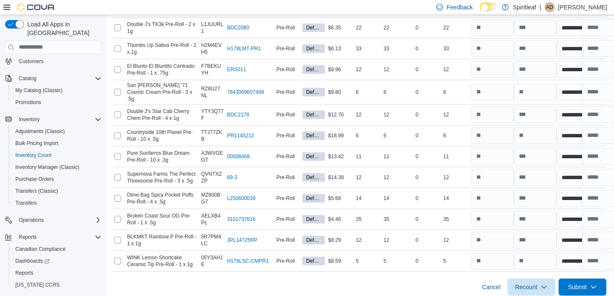
scroll to position [2007, 1]
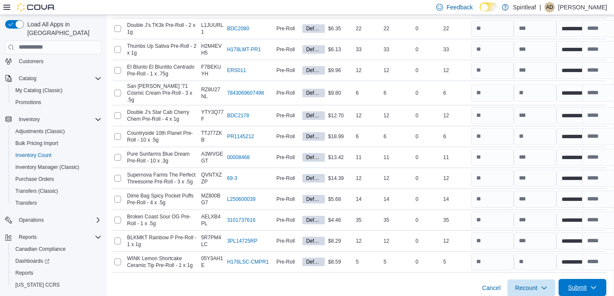
click at [581, 283] on span "Submit" at bounding box center [577, 287] width 19 height 9
click at [564, 244] on span "Submit Adjustments" at bounding box center [556, 242] width 53 height 9
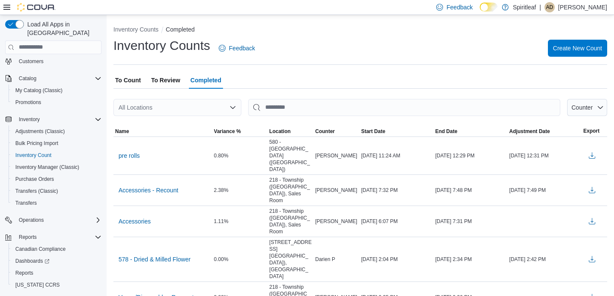
click at [136, 78] on span "To Count" at bounding box center [128, 80] width 26 height 17
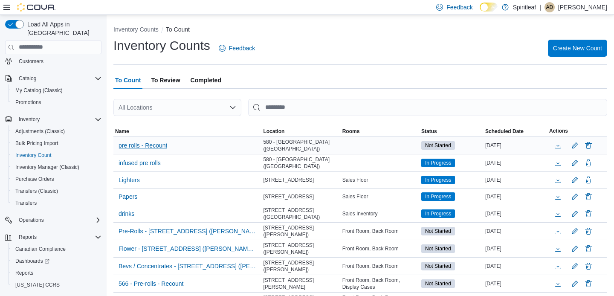
click at [145, 144] on span "pre rolls - Recount" at bounding box center [143, 145] width 49 height 9
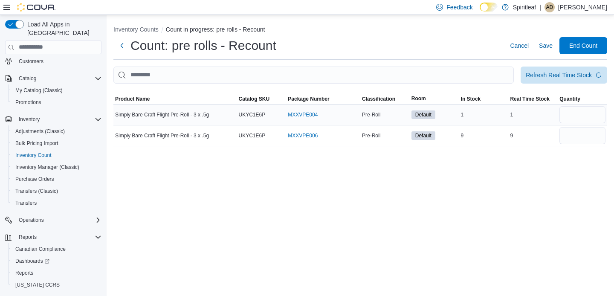
click at [556, 116] on div "1" at bounding box center [532, 115] width 49 height 10
click at [573, 115] on input "number" at bounding box center [582, 114] width 46 height 17
click at [578, 139] on input "number" at bounding box center [582, 135] width 46 height 17
click at [545, 144] on td "Real Time Stock 9" at bounding box center [532, 135] width 49 height 21
click at [575, 46] on span "End Count" at bounding box center [583, 45] width 28 height 9
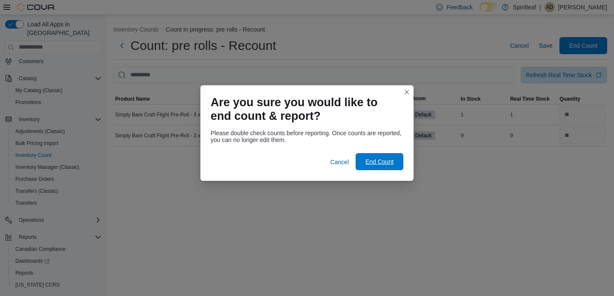
click at [390, 159] on span "End Count" at bounding box center [379, 161] width 28 height 9
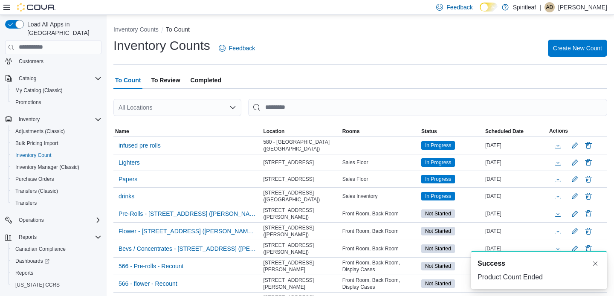
click at [168, 79] on span "To Review" at bounding box center [165, 80] width 29 height 17
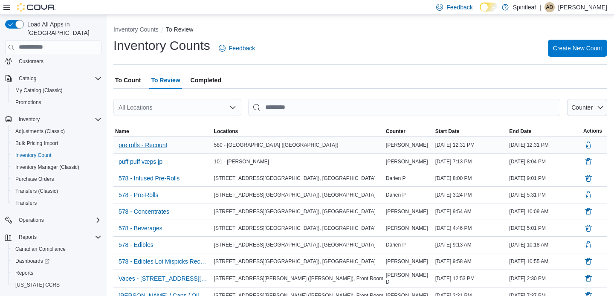
click at [143, 143] on span "pre rolls - Recount" at bounding box center [143, 145] width 49 height 9
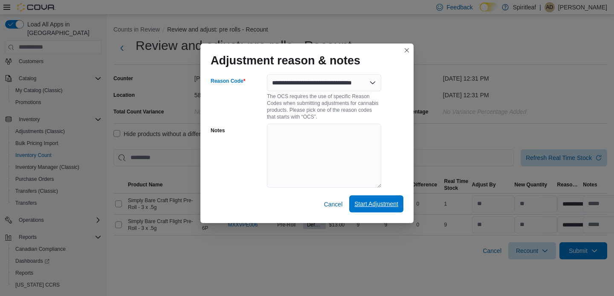
click at [375, 205] on span "Start Adjustment" at bounding box center [376, 204] width 44 height 9
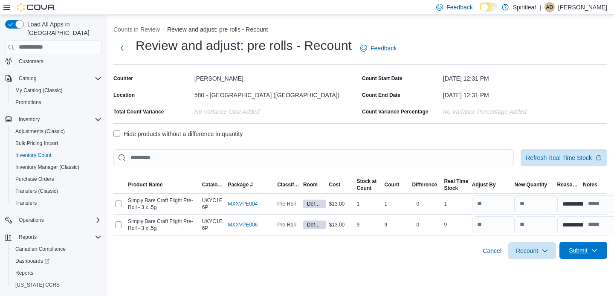
click at [588, 246] on span "Submit" at bounding box center [584, 250] width 38 height 17
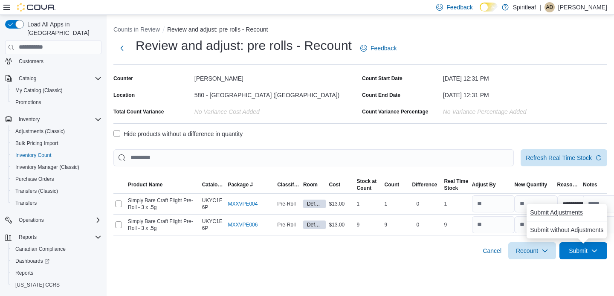
click at [576, 216] on span "Submit Adjustments" at bounding box center [556, 212] width 53 height 9
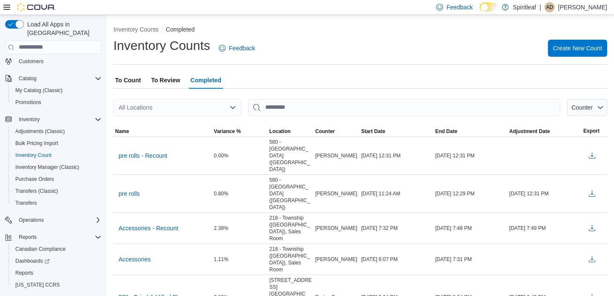
click at [137, 84] on span "To Count" at bounding box center [128, 80] width 26 height 17
